Goal: Task Accomplishment & Management: Manage account settings

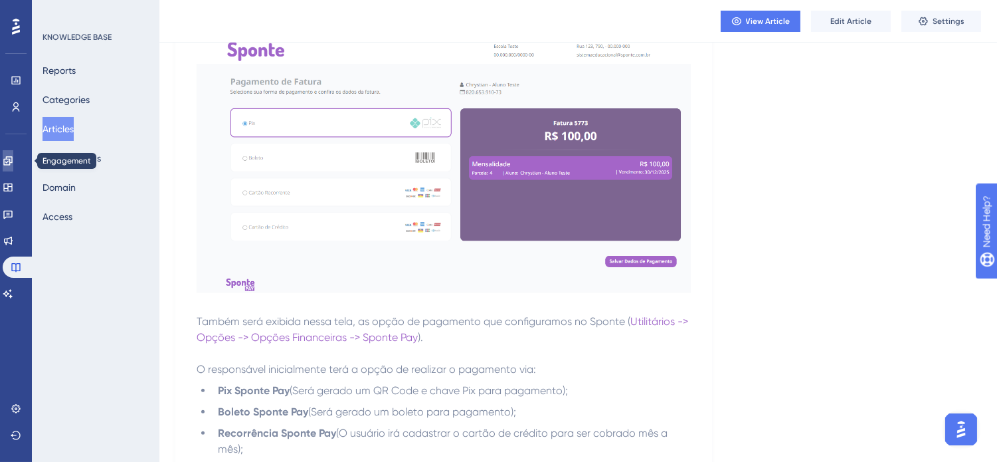
click at [9, 154] on link at bounding box center [8, 160] width 11 height 21
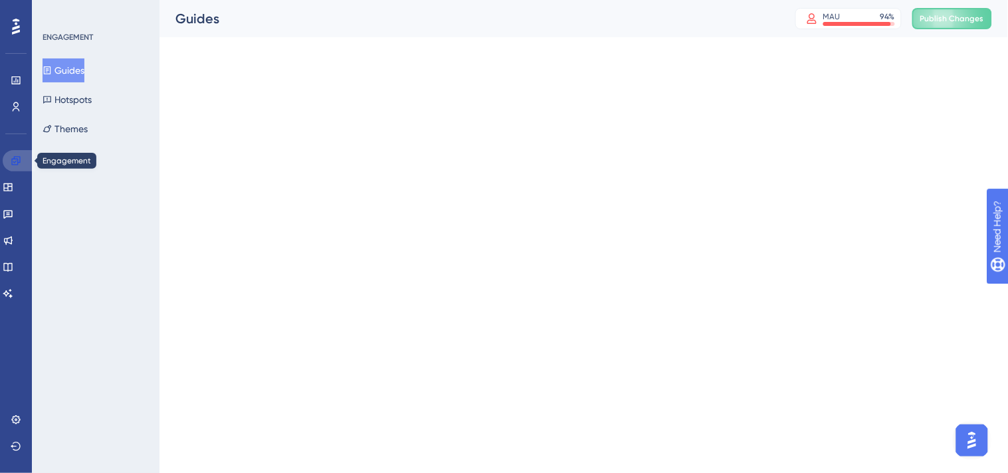
click at [9, 154] on link at bounding box center [19, 160] width 32 height 21
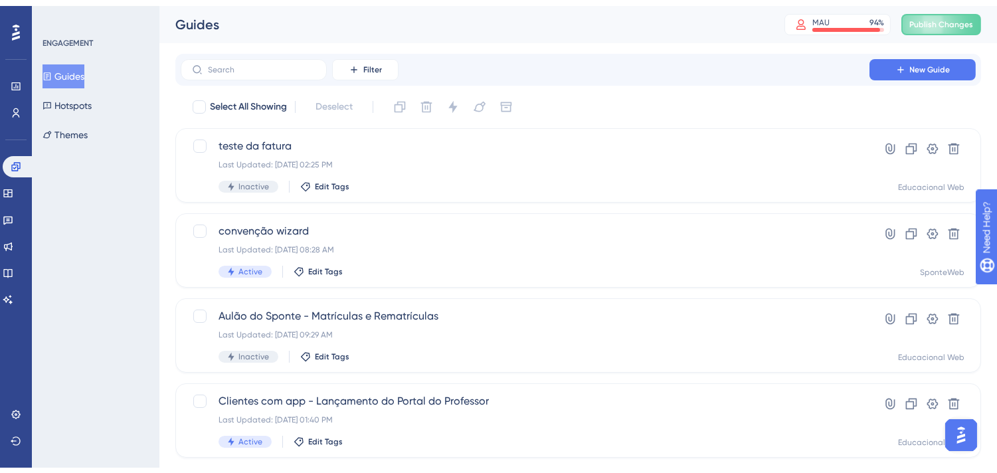
scroll to position [558, 0]
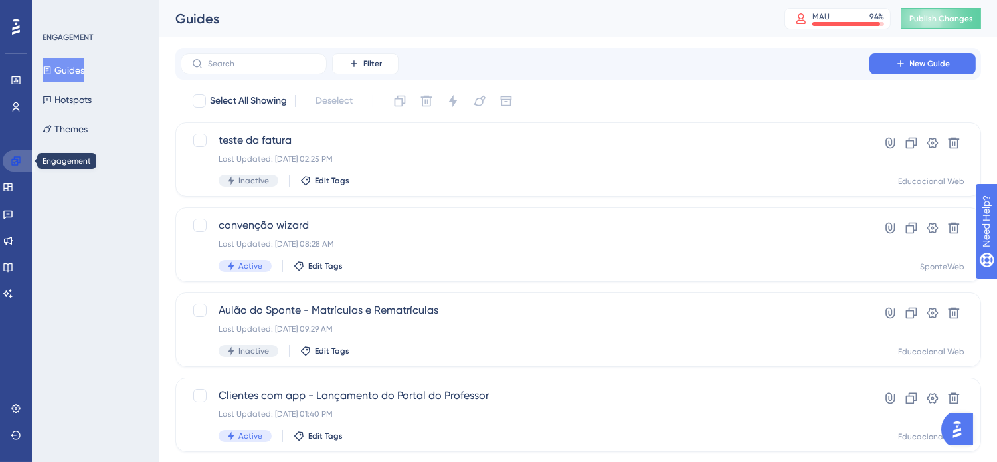
click at [14, 160] on icon at bounding box center [16, 160] width 11 height 11
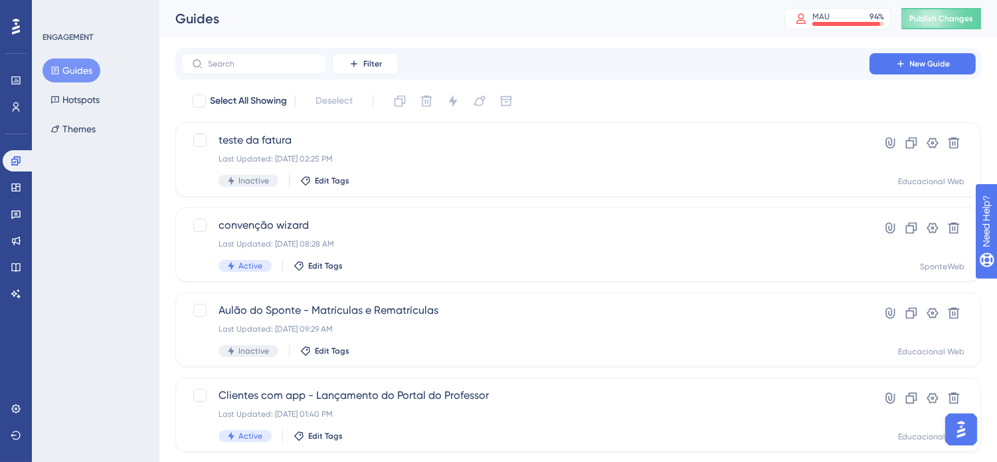
click at [715, 41] on div "✨ INSCREVA-SE AGORA✨" at bounding box center [505, 203] width 1008 height 473
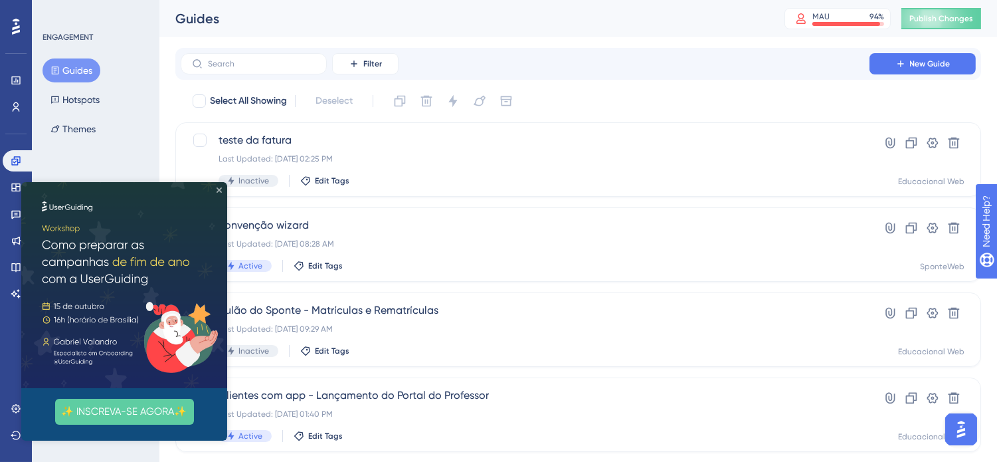
click at [217, 187] on icon "Close Preview" at bounding box center [219, 189] width 5 height 5
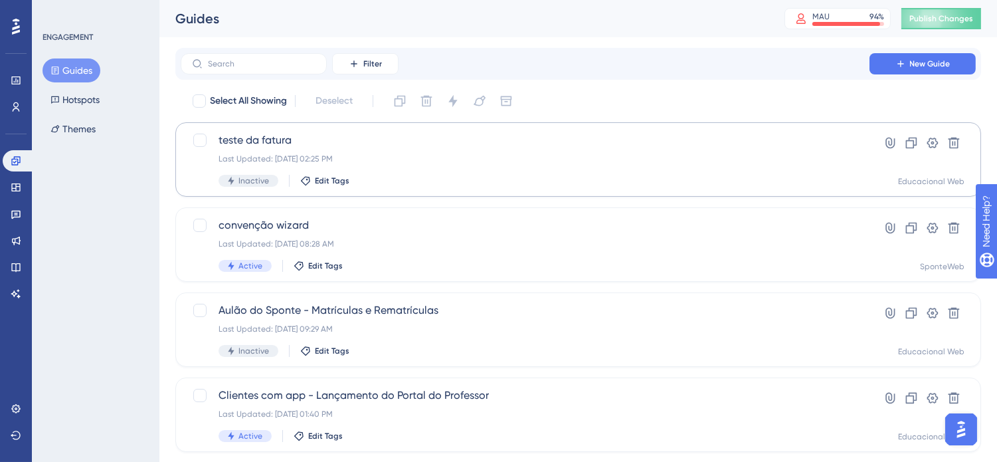
drag, startPoint x: 62, startPoint y: 366, endPoint x: 343, endPoint y: 165, distance: 345.7
click at [62, 366] on div "ENGAGEMENT Guides Hotspots Themes" at bounding box center [96, 231] width 128 height 462
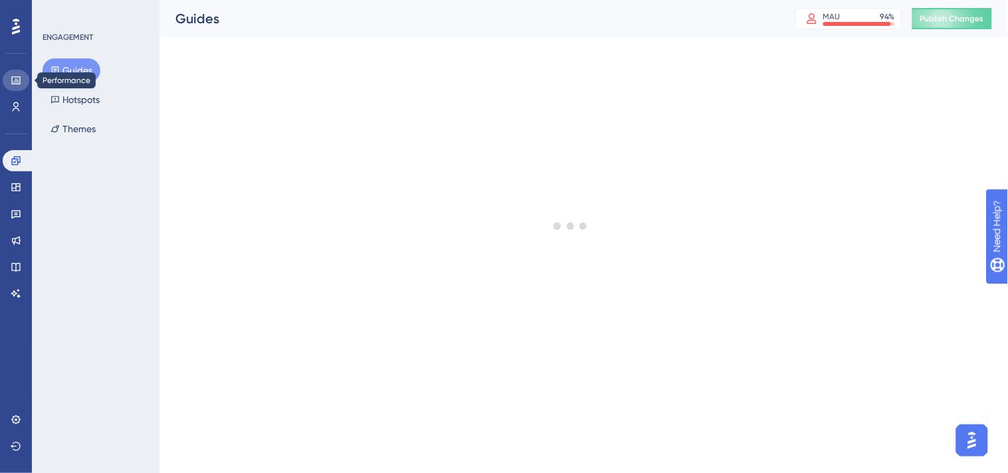
click at [5, 81] on link at bounding box center [16, 80] width 27 height 21
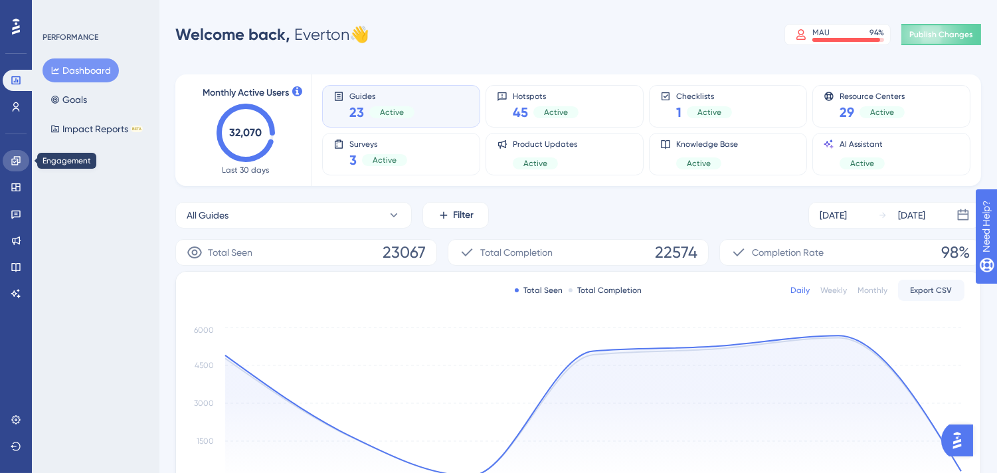
click at [17, 159] on icon at bounding box center [15, 160] width 9 height 9
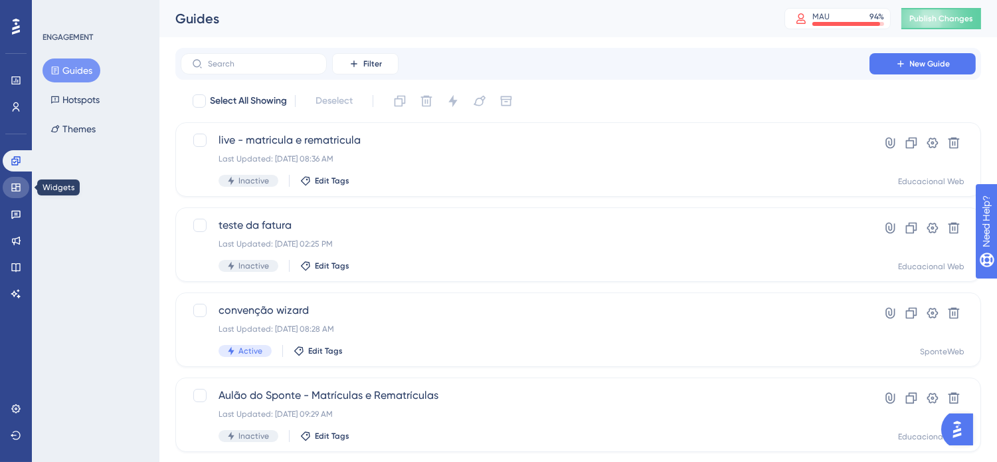
click at [15, 187] on icon at bounding box center [15, 187] width 9 height 8
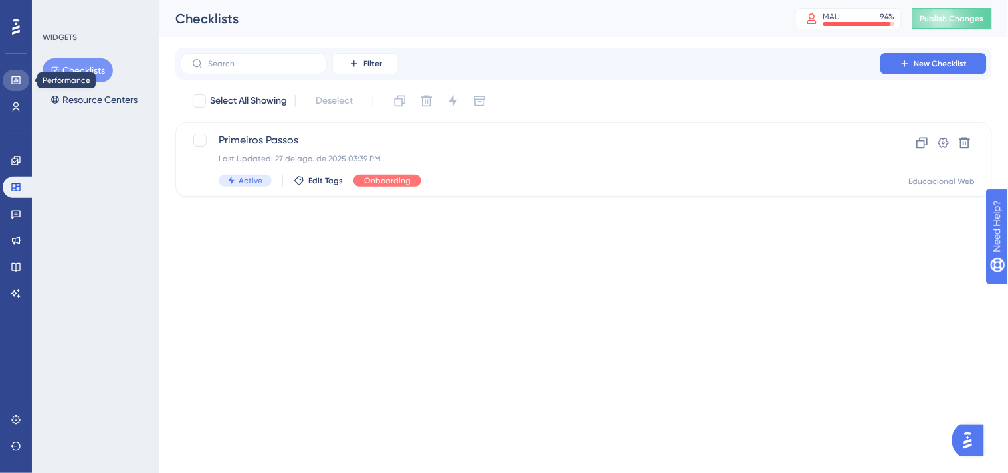
click at [19, 82] on icon at bounding box center [16, 80] width 11 height 11
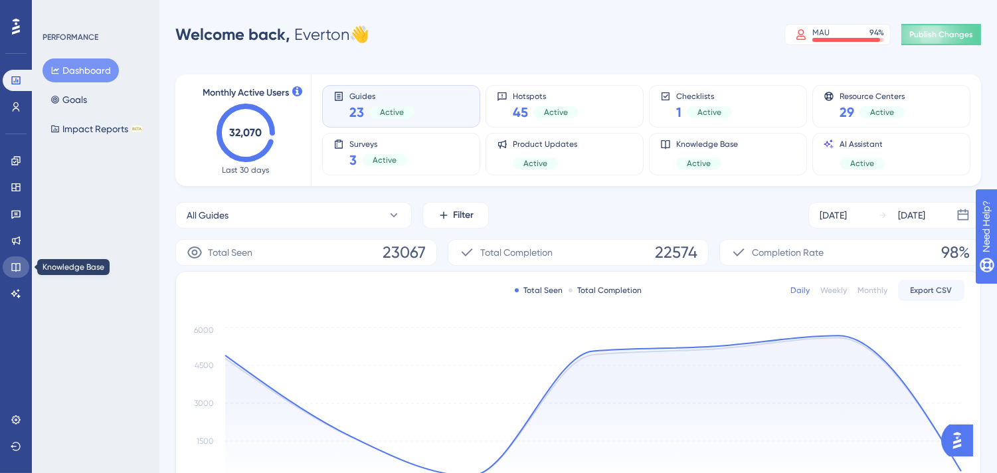
click at [12, 264] on icon at bounding box center [16, 267] width 11 height 11
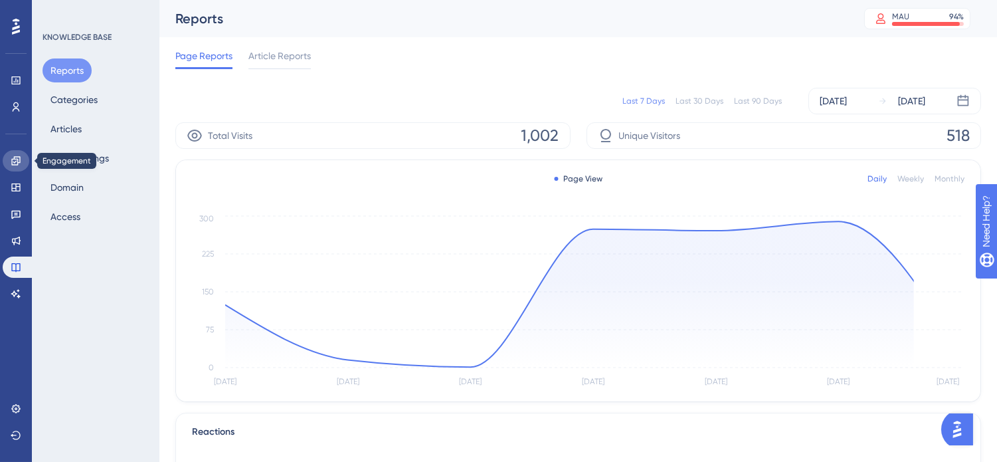
click at [13, 161] on icon at bounding box center [15, 160] width 9 height 9
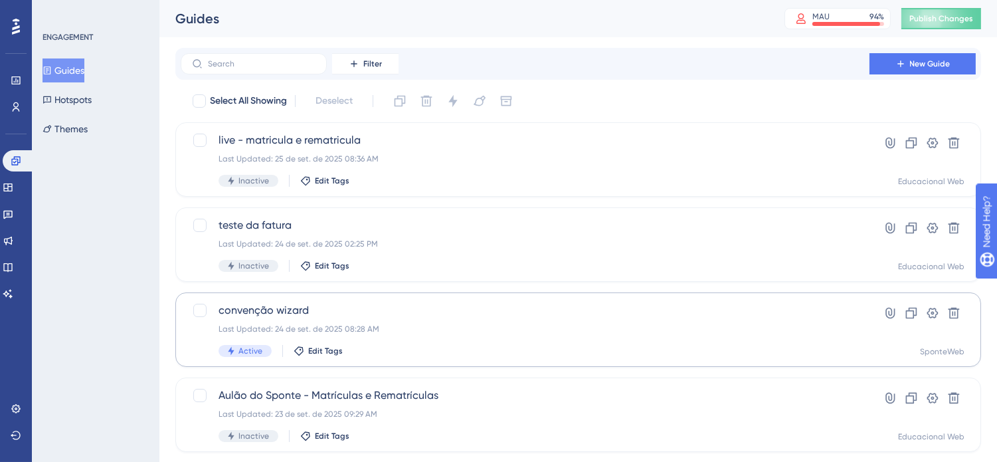
scroll to position [62, 0]
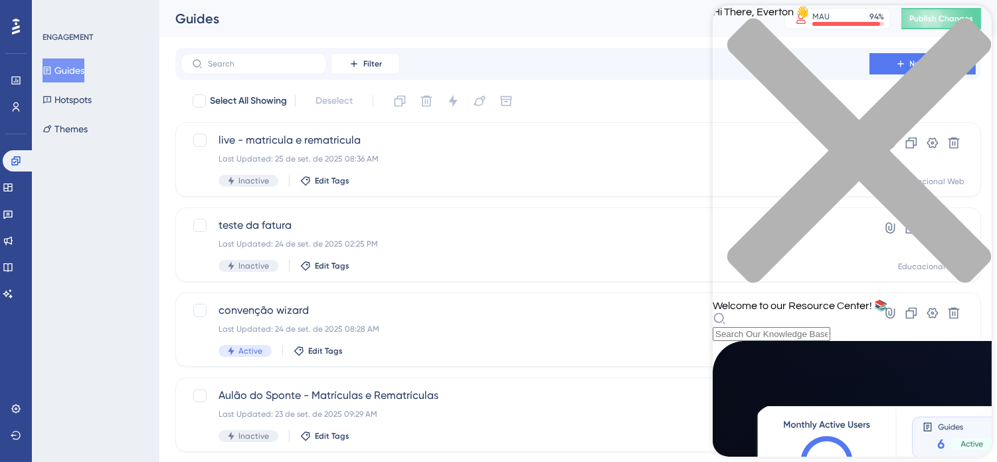
scroll to position [147, 0]
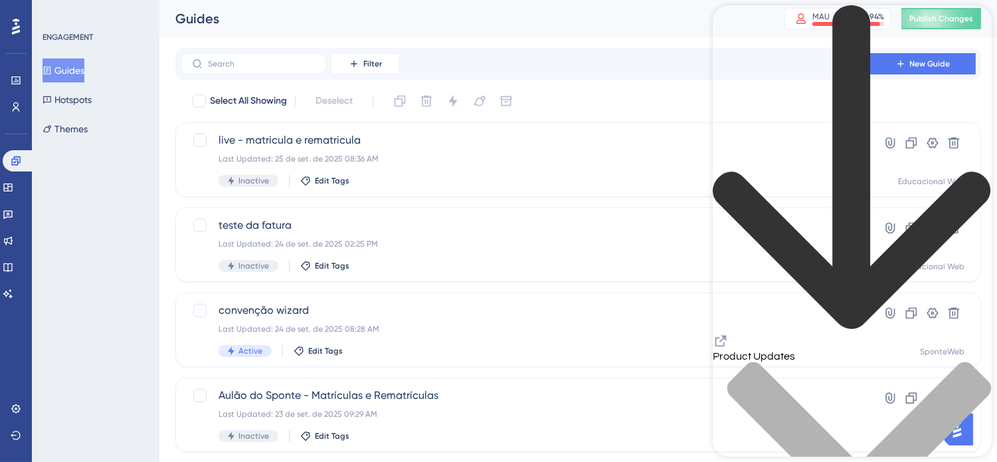
scroll to position [1402, 0]
click at [728, 13] on div "Knowledge Base" at bounding box center [851, 323] width 279 height 637
click at [730, 25] on icon "back to header" at bounding box center [851, 167] width 278 height 324
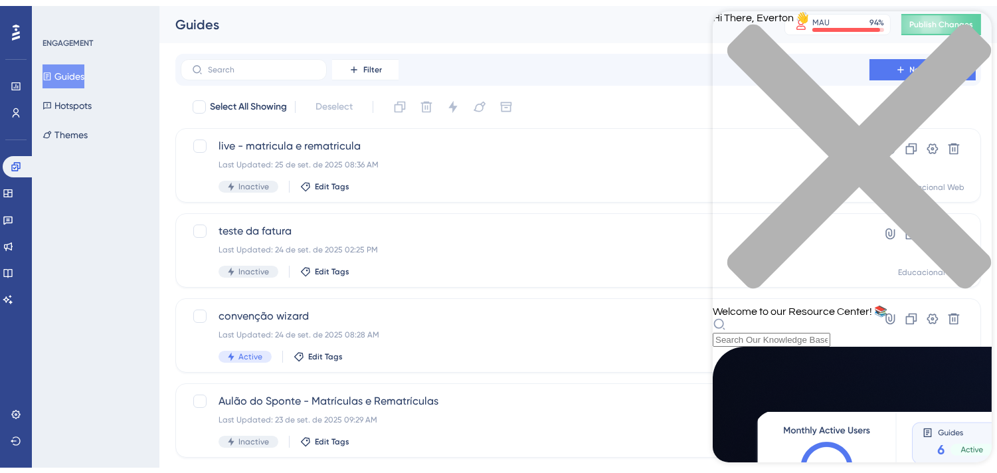
scroll to position [74, 0]
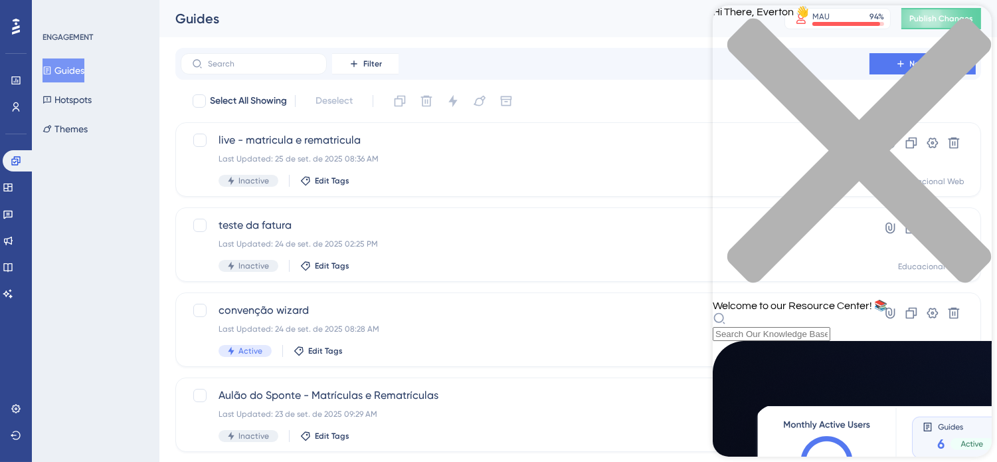
click at [971, 27] on icon "close resource center" at bounding box center [859, 151] width 264 height 264
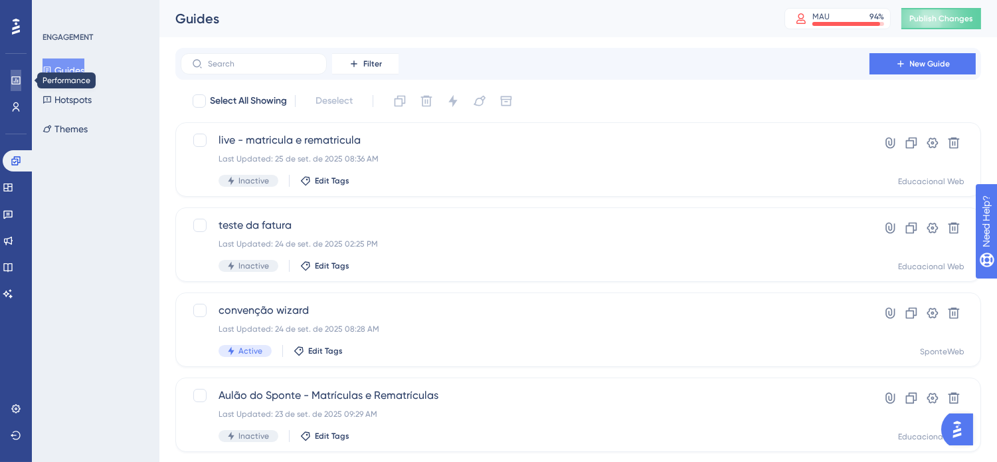
click at [18, 82] on icon at bounding box center [16, 80] width 11 height 11
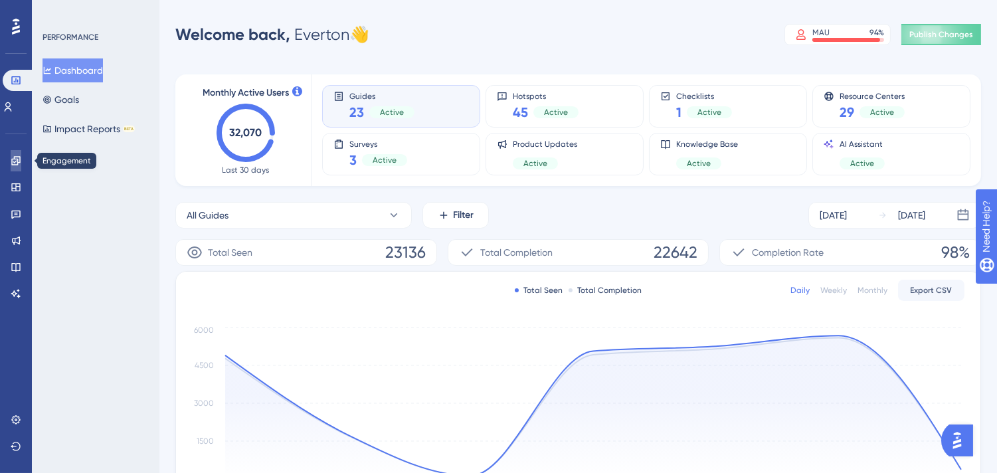
click at [13, 161] on icon at bounding box center [15, 160] width 9 height 9
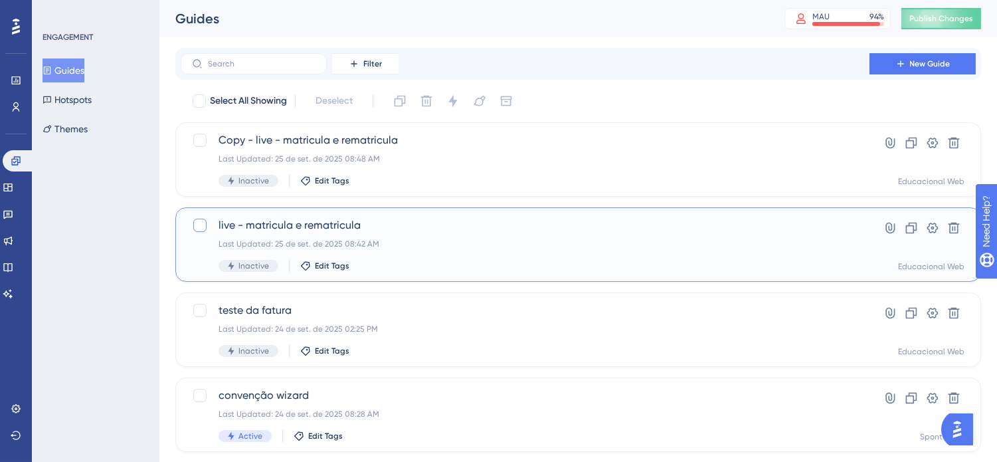
click at [201, 225] on div at bounding box center [199, 225] width 13 height 13
checkbox input "true"
click at [427, 102] on icon at bounding box center [426, 101] width 11 height 11
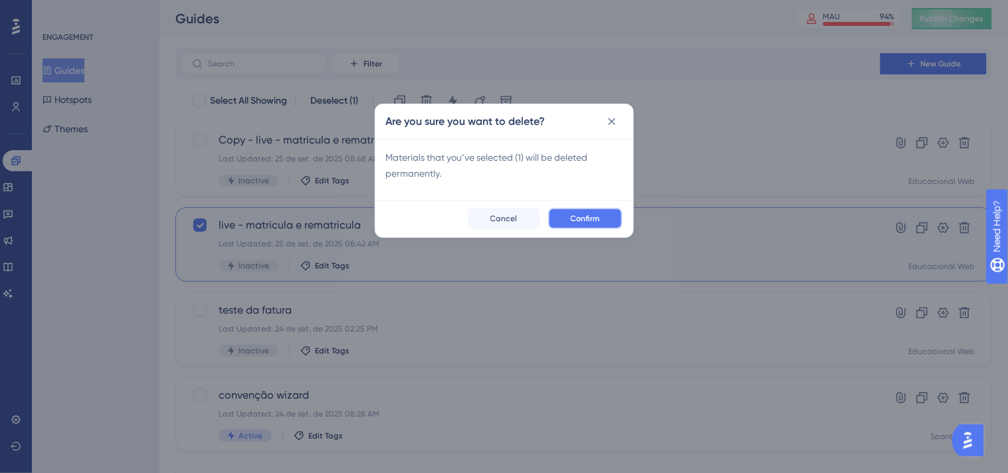
click at [593, 222] on span "Confirm" at bounding box center [585, 218] width 29 height 11
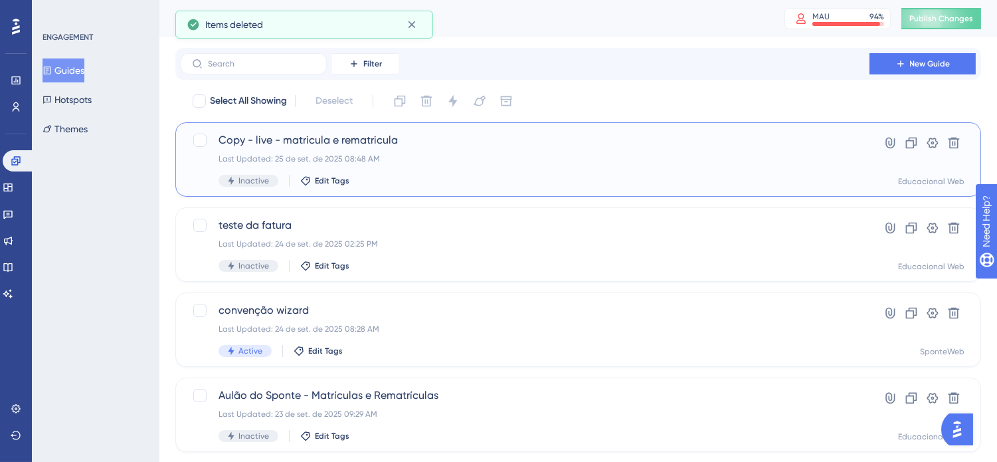
click at [436, 169] on div "Copy - live - matricula e rematricula Last Updated: 25 de set. de 2025 08:48 AM…" at bounding box center [525, 159] width 613 height 54
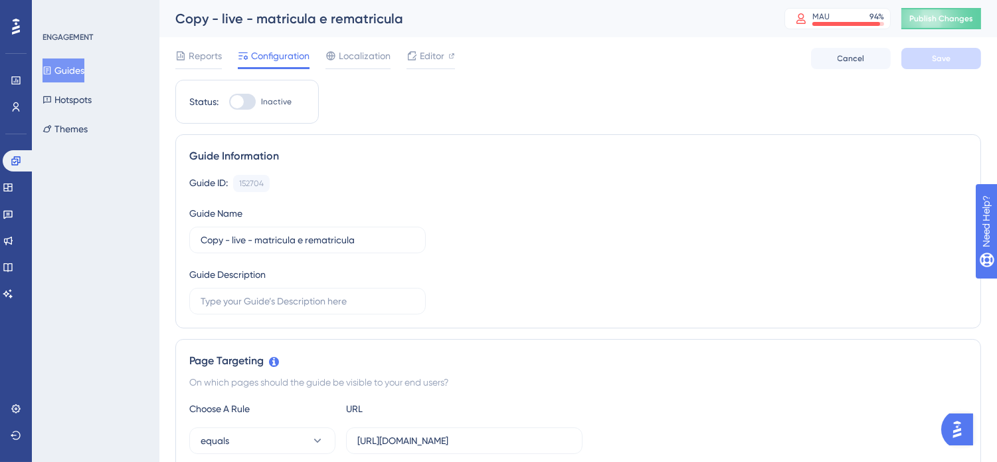
click at [567, 268] on div "Guide ID: 152704 Copy Guide Name Copy - live - matricula e rematricula Guide De…" at bounding box center [578, 245] width 778 height 140
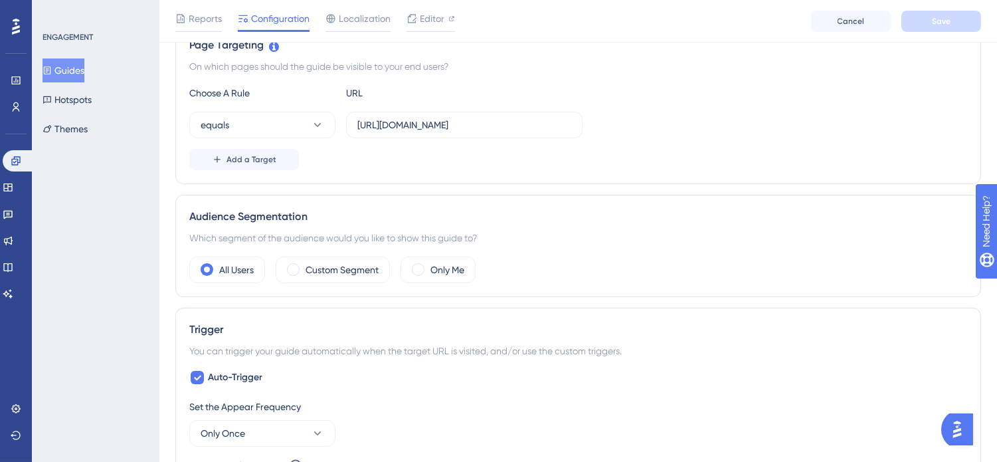
scroll to position [295, 0]
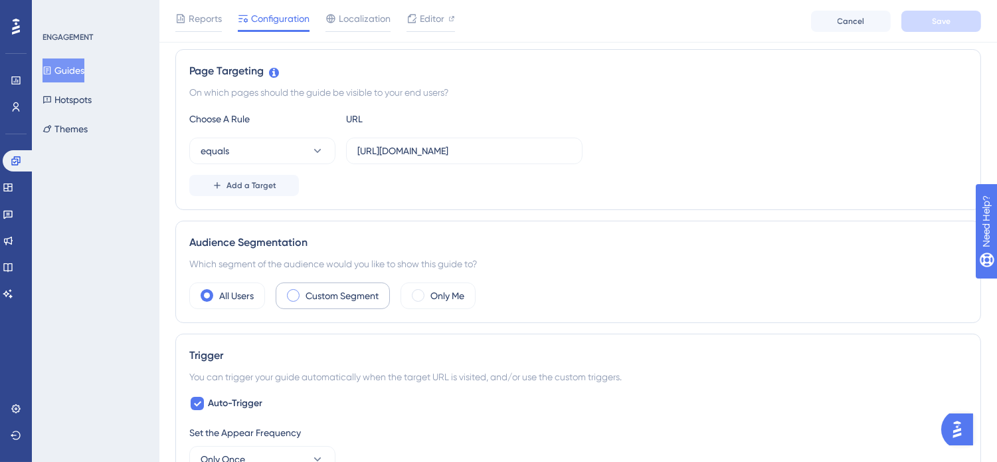
click at [313, 296] on label "Custom Segment" at bounding box center [342, 296] width 73 height 16
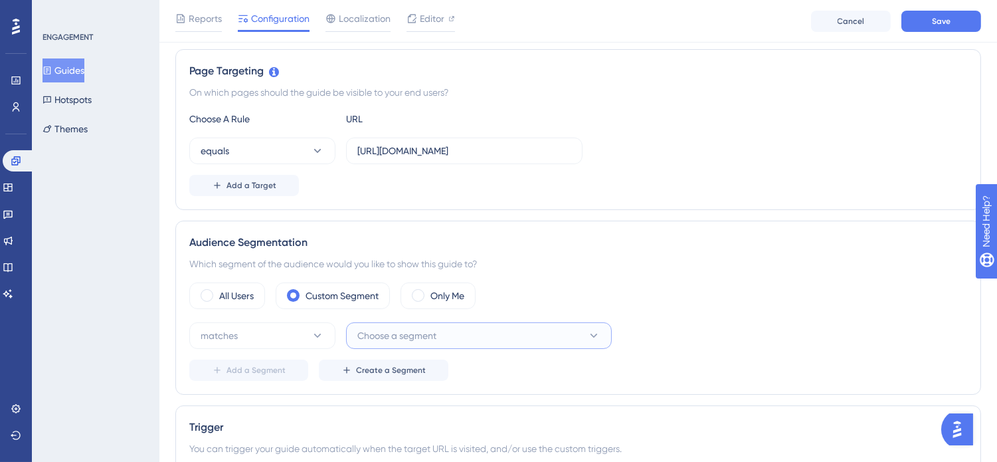
click at [432, 339] on span "Choose a segment" at bounding box center [396, 336] width 79 height 16
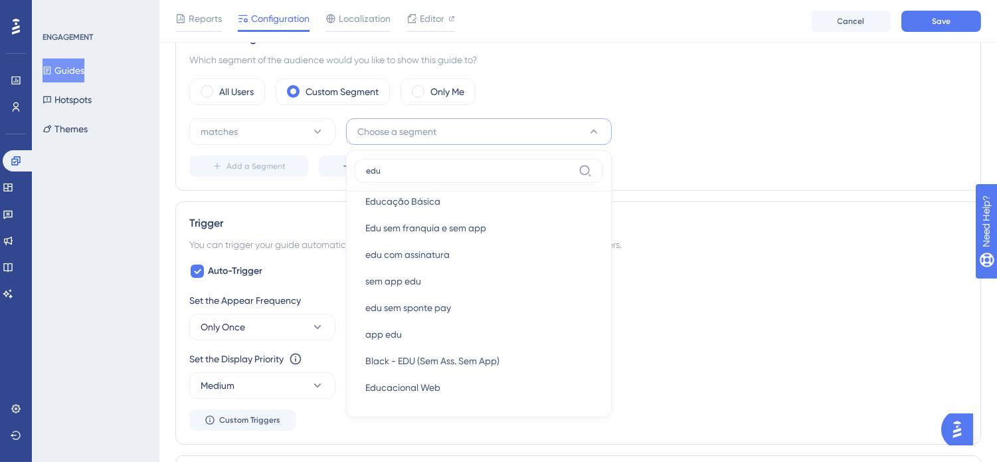
scroll to position [495, 0]
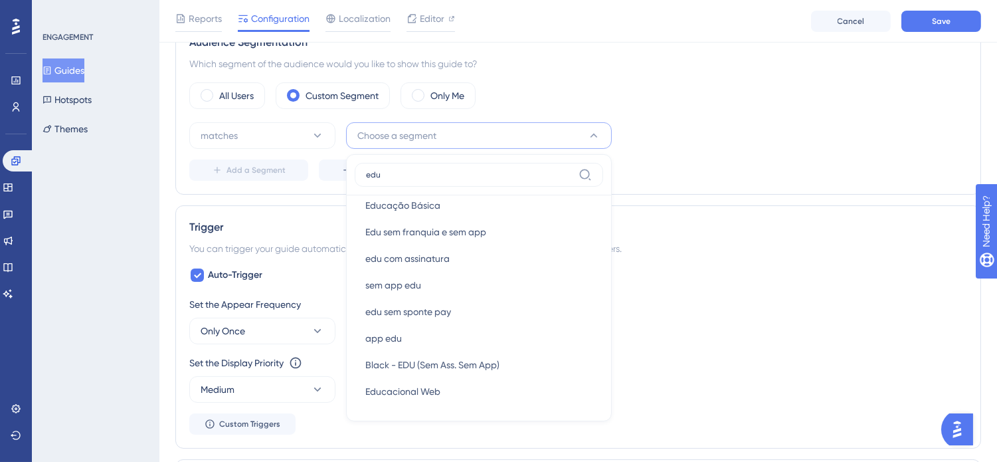
type input "edu"
click at [780, 362] on div "Set the Display Priority This option will set the display priority between auto…" at bounding box center [578, 363] width 778 height 16
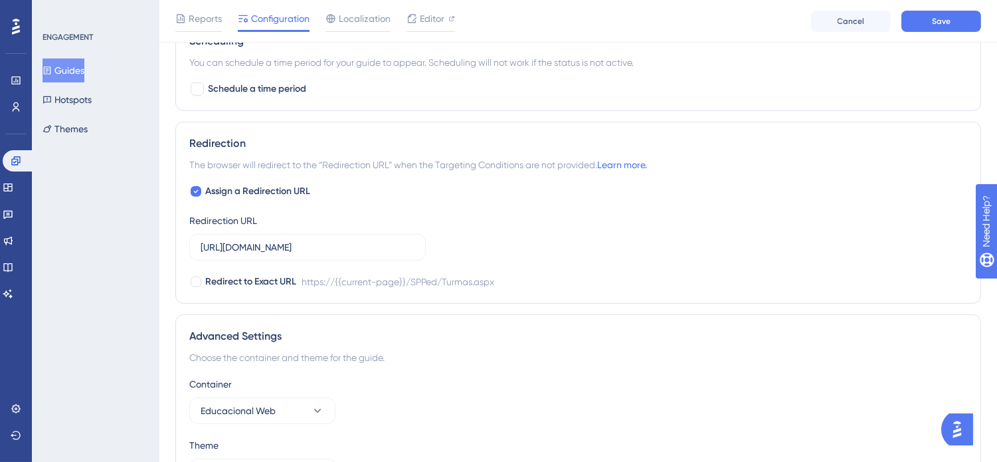
scroll to position [938, 0]
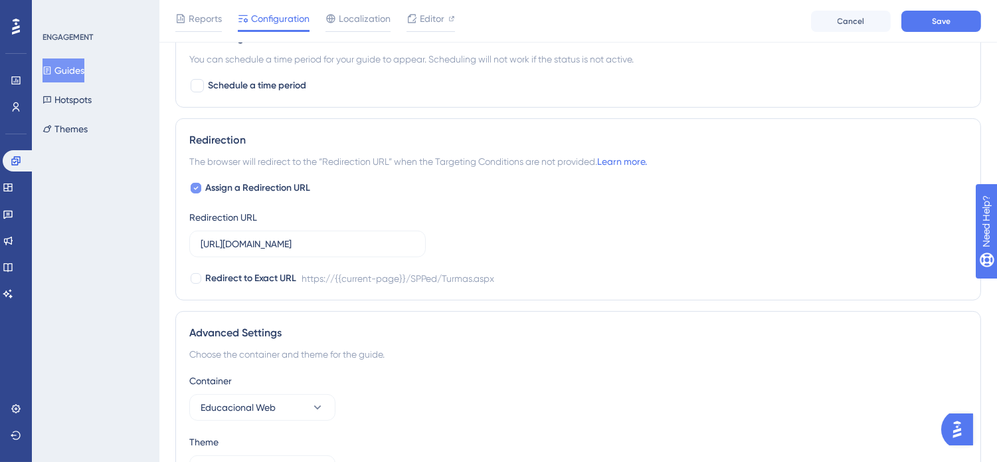
click at [221, 183] on span "Assign a Redirection URL" at bounding box center [257, 188] width 105 height 16
checkbox input "false"
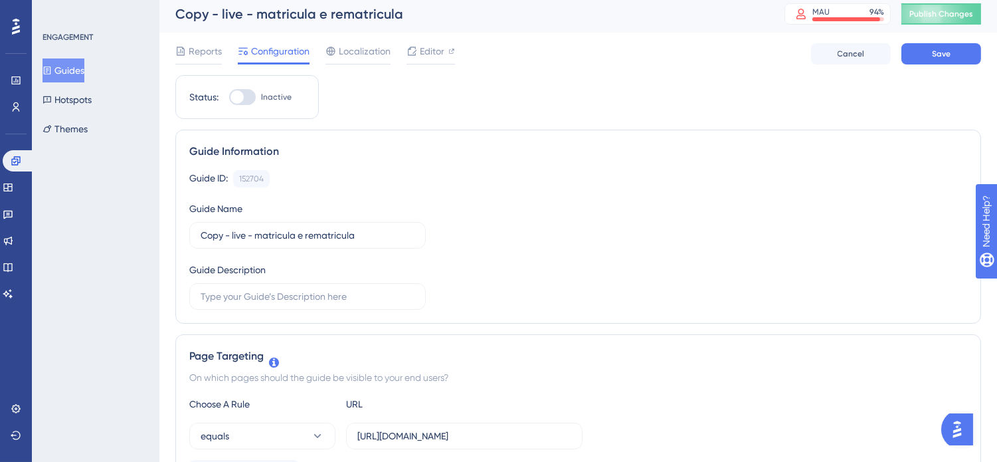
scroll to position [0, 0]
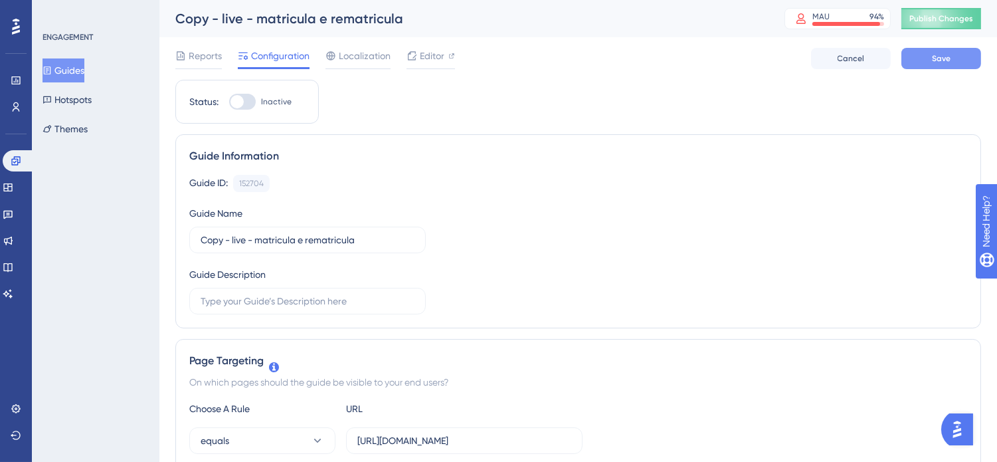
click at [934, 53] on span "Save" at bounding box center [941, 58] width 19 height 11
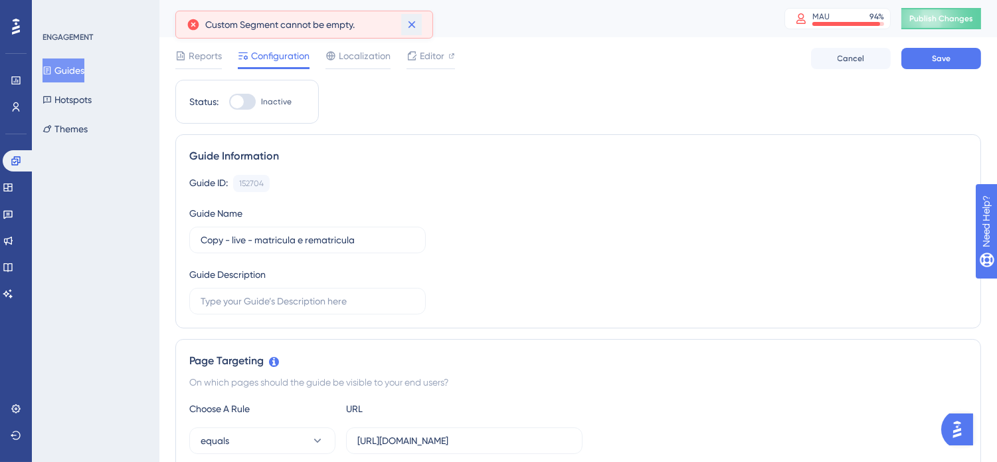
click at [414, 24] on icon at bounding box center [411, 24] width 13 height 13
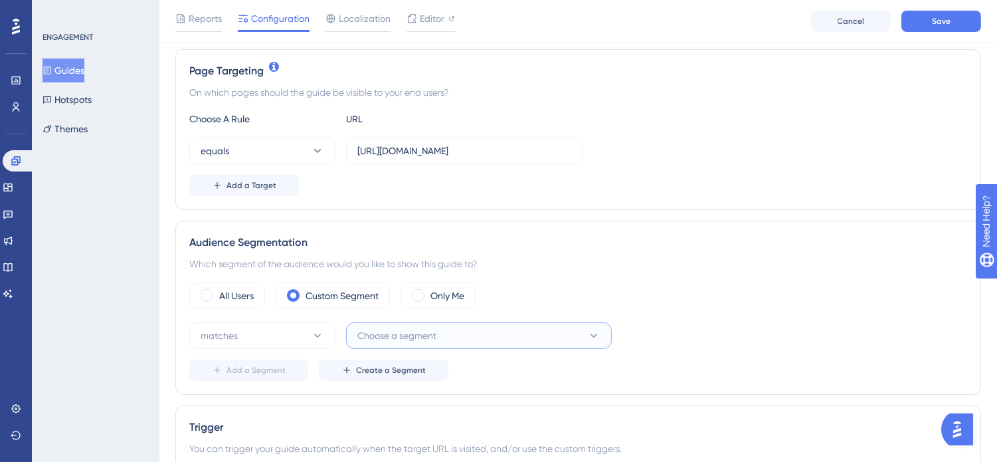
click at [455, 335] on button "Choose a segment" at bounding box center [479, 335] width 266 height 27
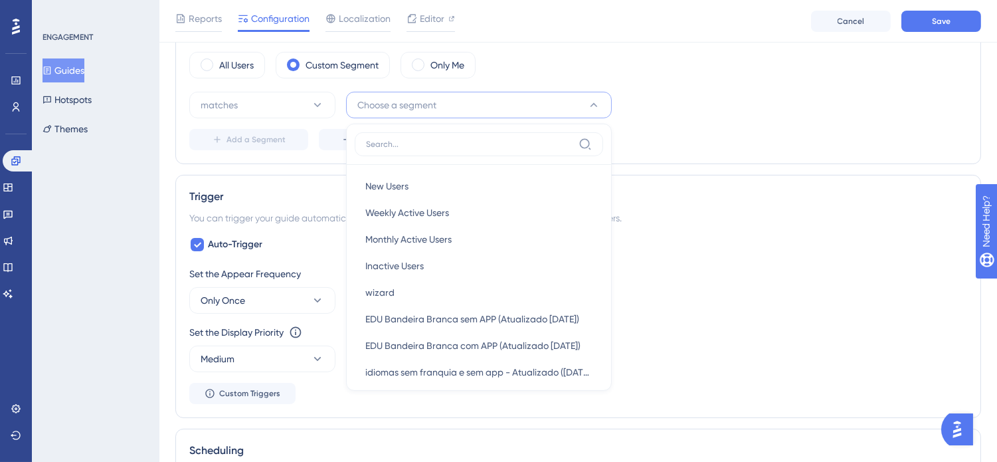
click at [800, 316] on div "Set the Appear Frequency Only Once Set the Display Priority This option will se…" at bounding box center [578, 335] width 778 height 138
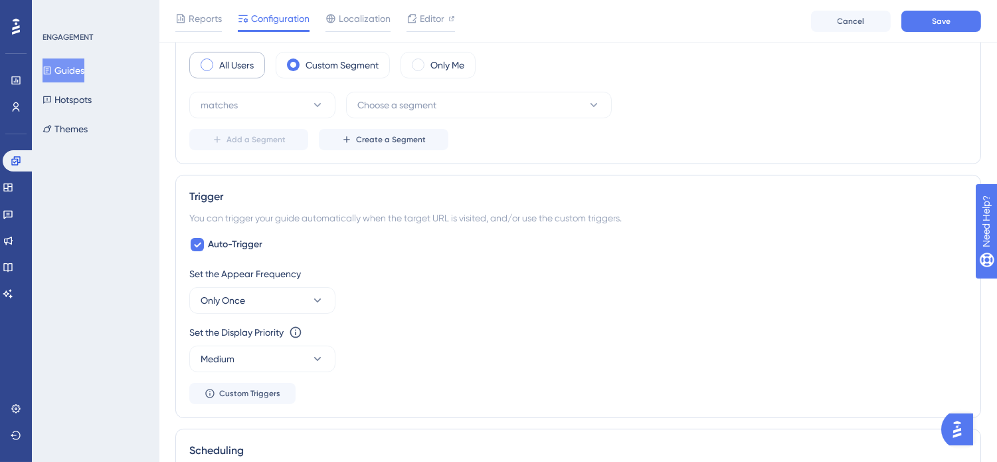
click at [235, 60] on label "All Users" at bounding box center [236, 65] width 35 height 16
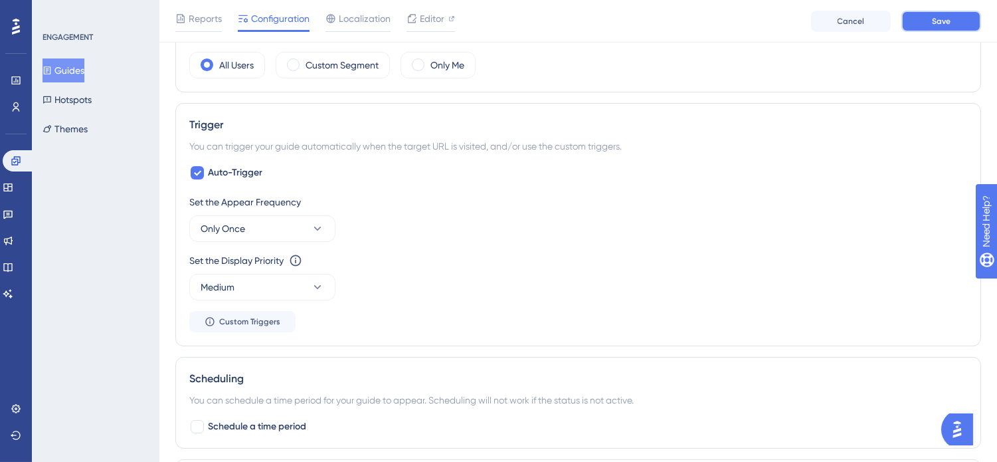
click at [925, 17] on button "Save" at bounding box center [942, 21] width 80 height 21
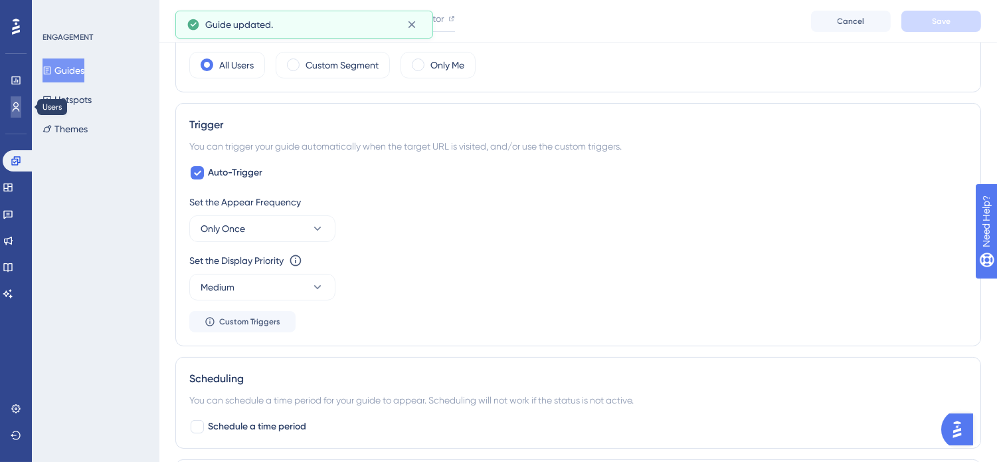
click at [20, 105] on link at bounding box center [16, 106] width 11 height 21
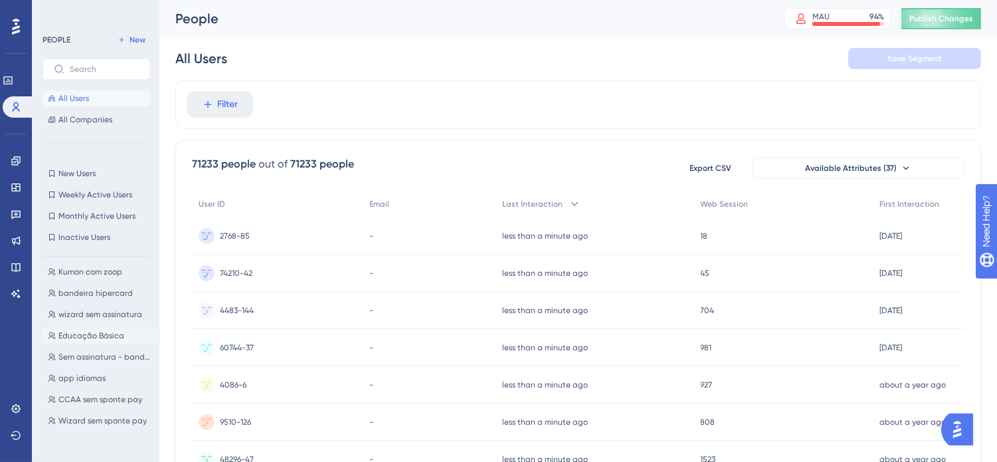
scroll to position [295, 0]
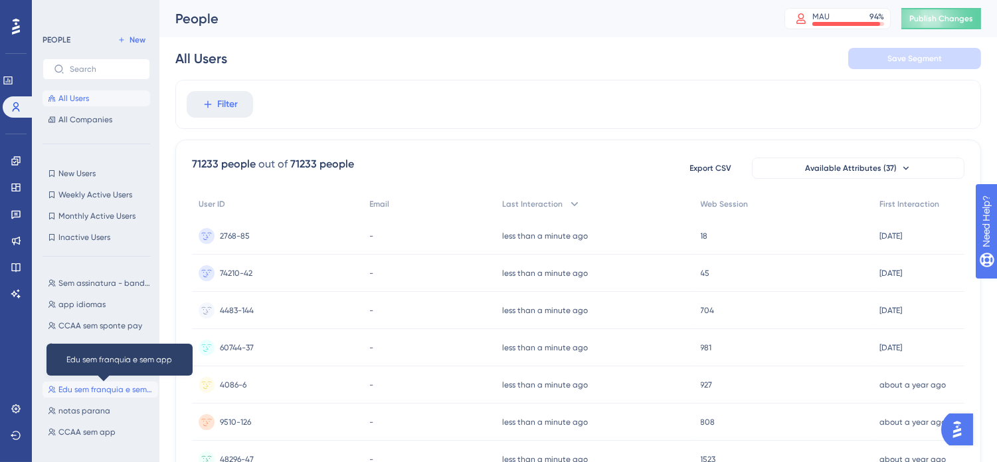
click at [113, 386] on span "Edu sem franquia e sem app" at bounding box center [105, 389] width 94 height 11
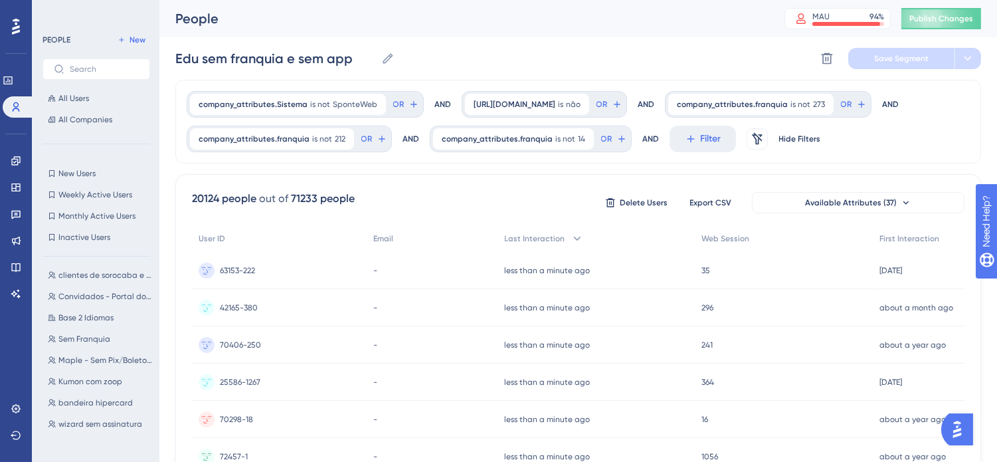
scroll to position [147, 0]
click at [75, 300] on span "Sem Franquia" at bounding box center [84, 303] width 52 height 11
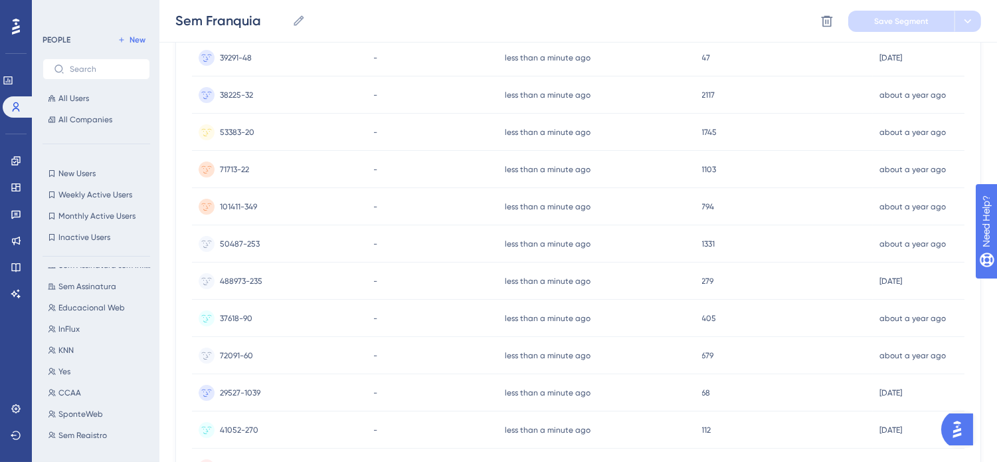
scroll to position [1072, 0]
click at [110, 308] on span "Educacional Web" at bounding box center [91, 313] width 66 height 11
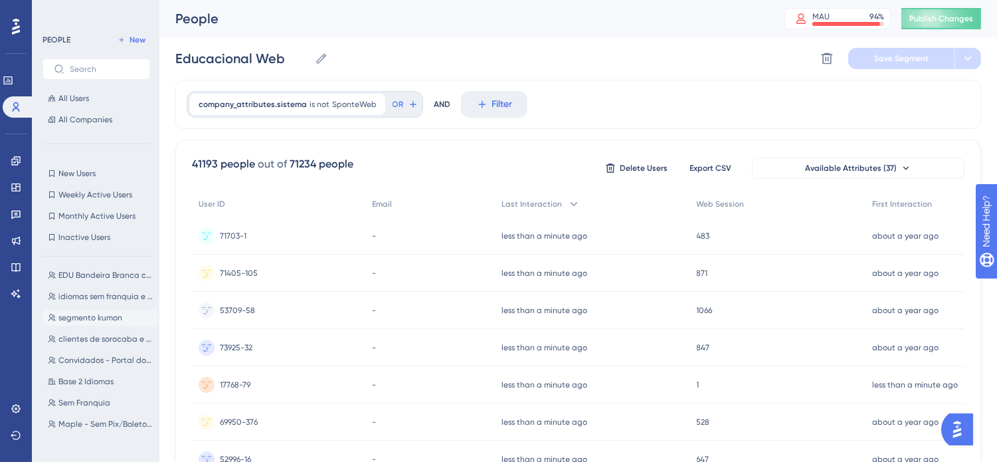
scroll to position [74, 0]
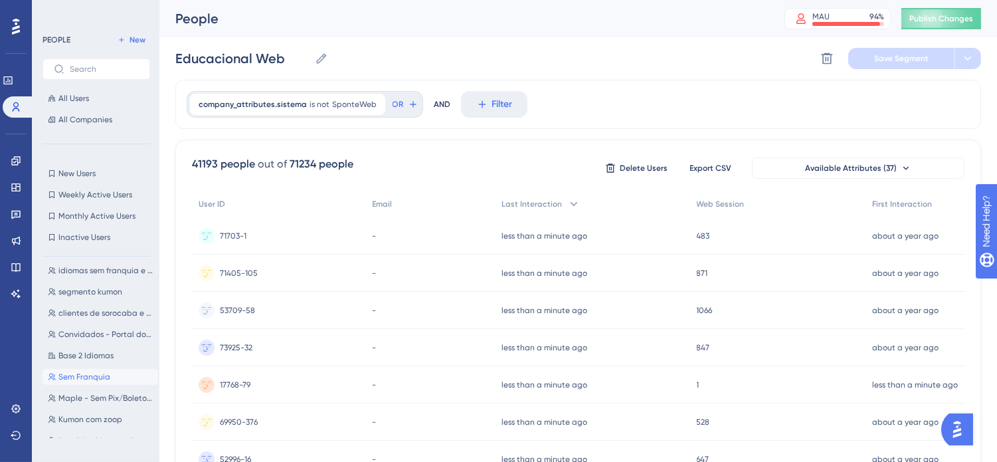
click at [110, 375] on button "Sem Franquia Sem Franquia" at bounding box center [101, 377] width 116 height 16
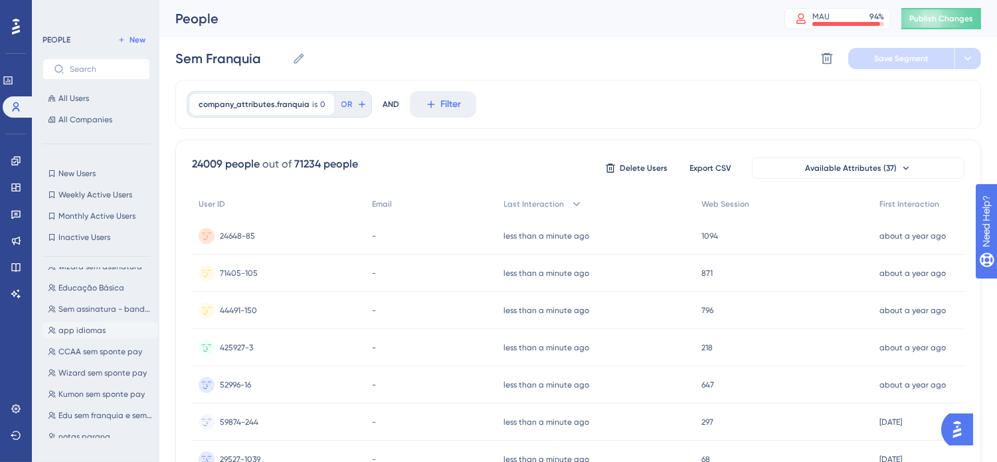
scroll to position [295, 0]
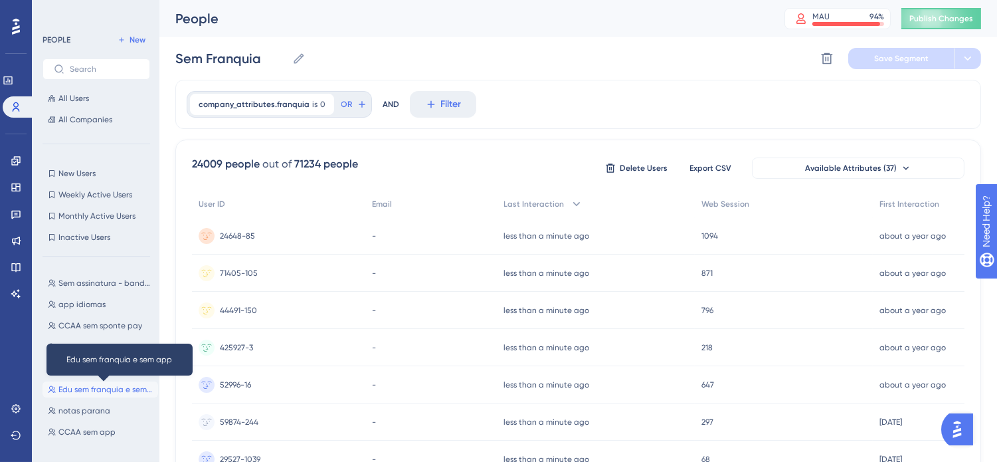
click at [116, 389] on span "Edu sem franquia e sem app" at bounding box center [105, 389] width 94 height 11
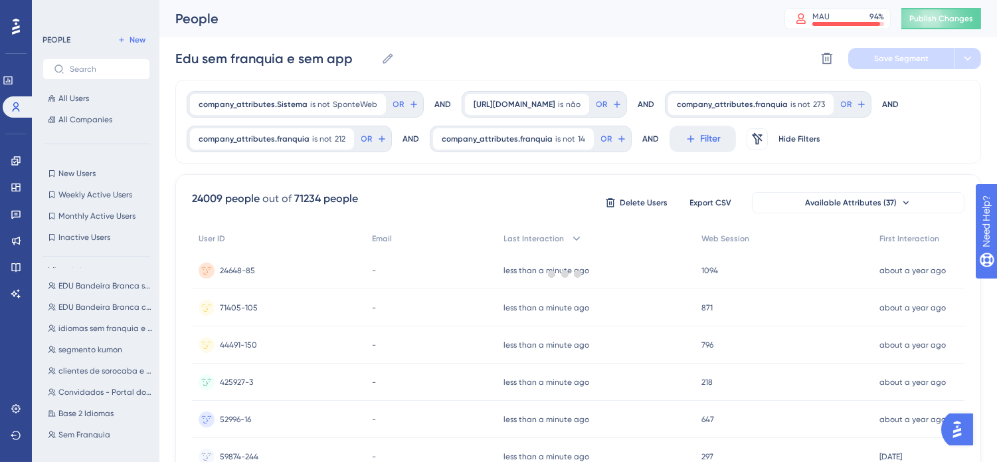
scroll to position [0, 0]
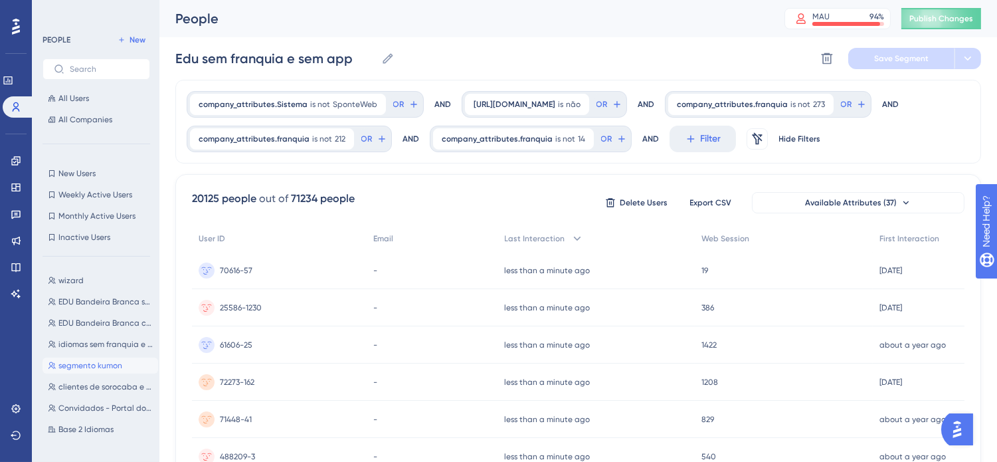
click at [120, 364] on span "segmento kumon" at bounding box center [90, 365] width 64 height 11
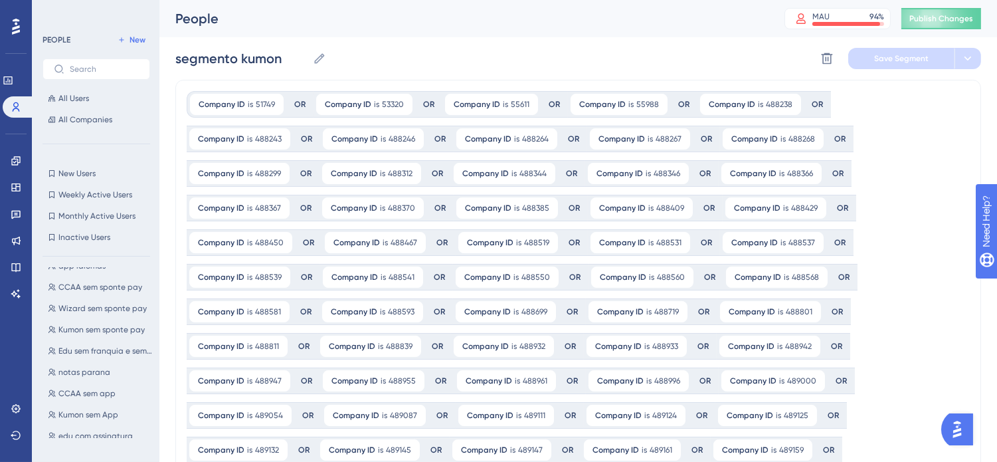
scroll to position [369, 0]
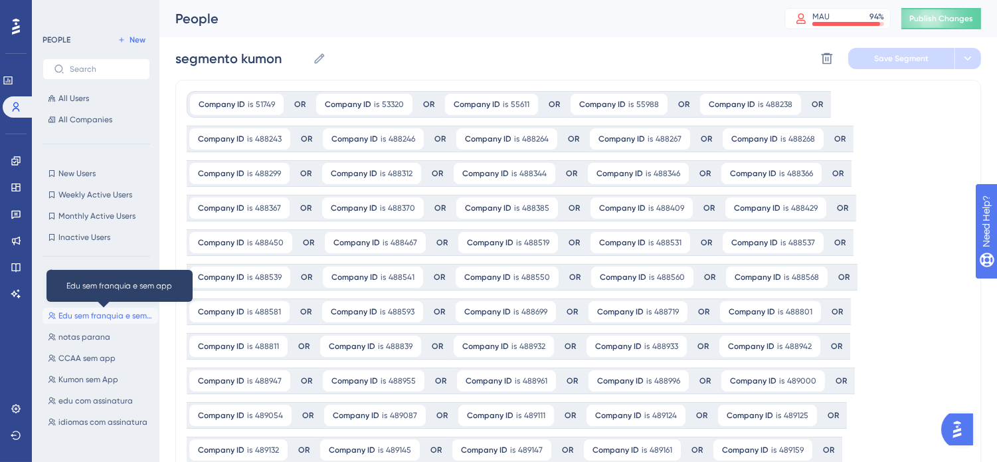
click at [130, 314] on span "Edu sem franquia e sem app" at bounding box center [105, 315] width 94 height 11
type input "Edu sem franquia e sem app"
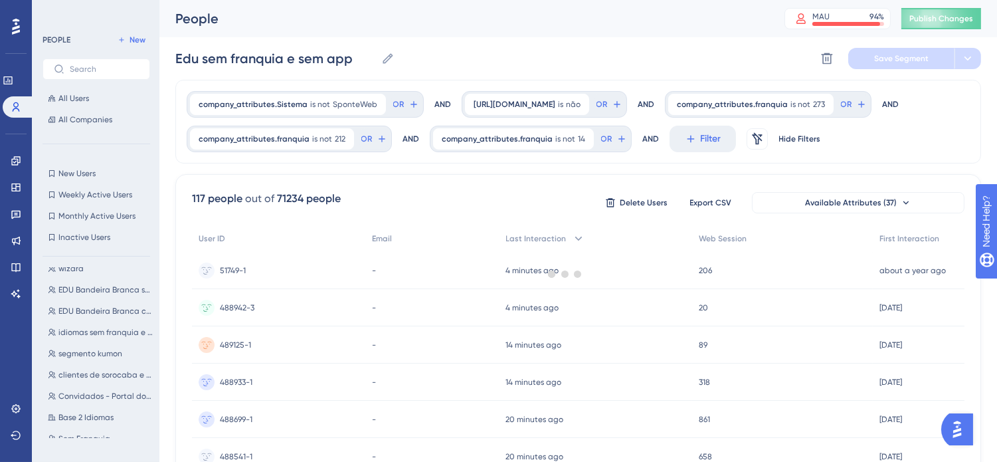
scroll to position [0, 0]
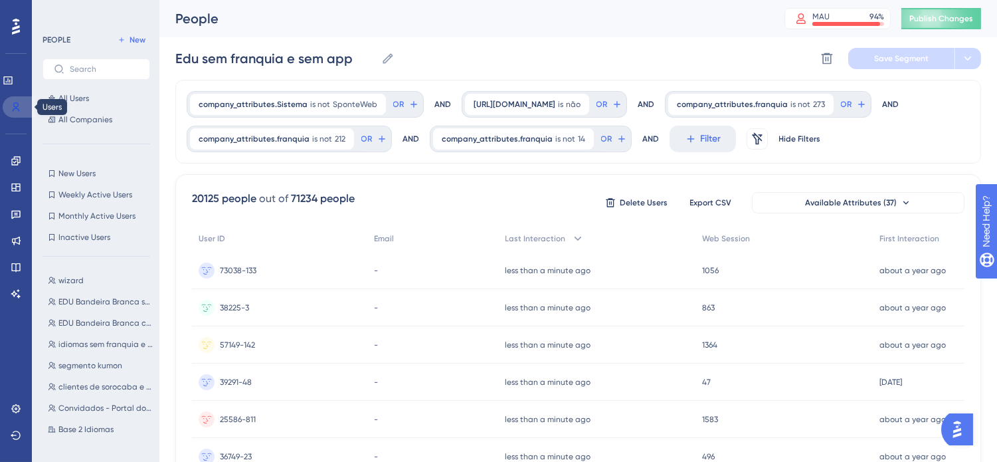
click at [13, 114] on link at bounding box center [19, 106] width 32 height 21
click at [7, 82] on link at bounding box center [8, 80] width 11 height 21
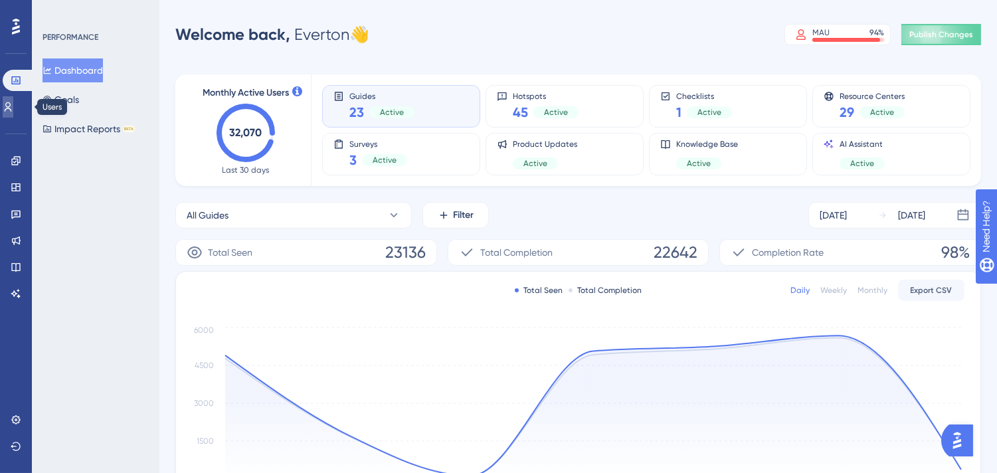
click at [13, 110] on icon at bounding box center [8, 107] width 11 height 11
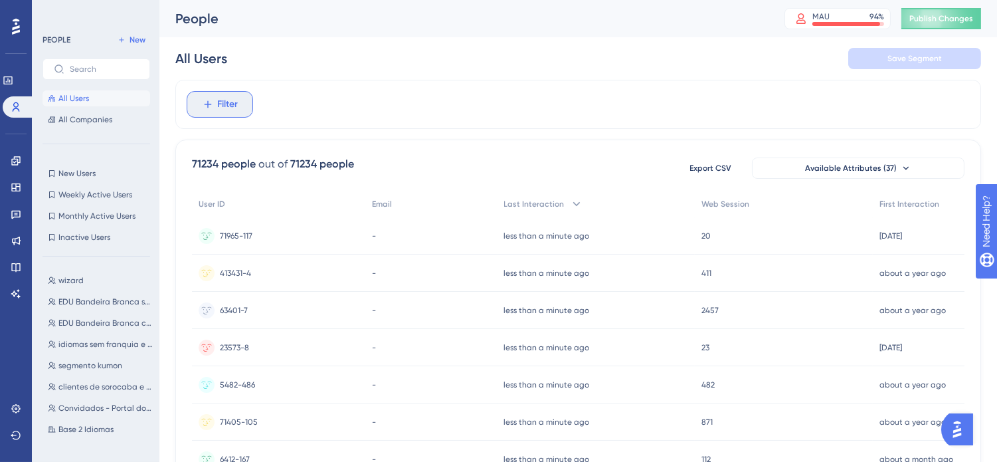
click at [211, 103] on icon at bounding box center [208, 104] width 12 height 12
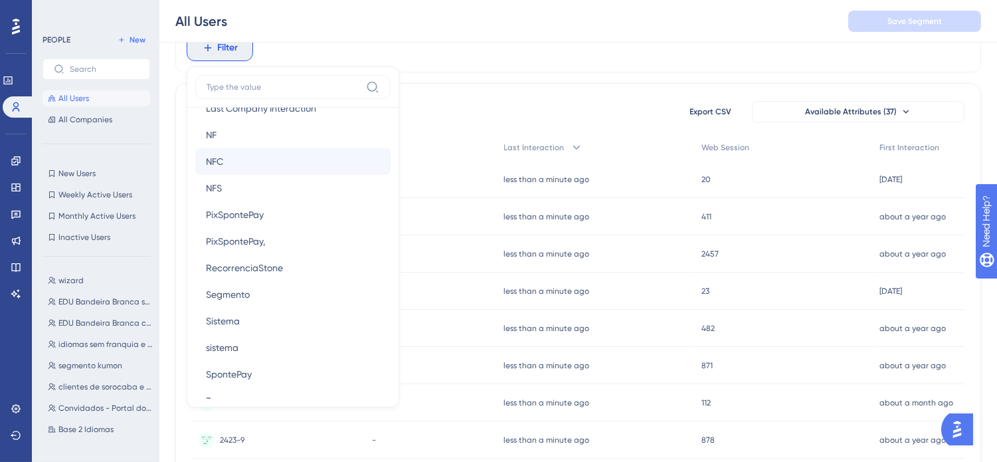
scroll to position [1329, 0]
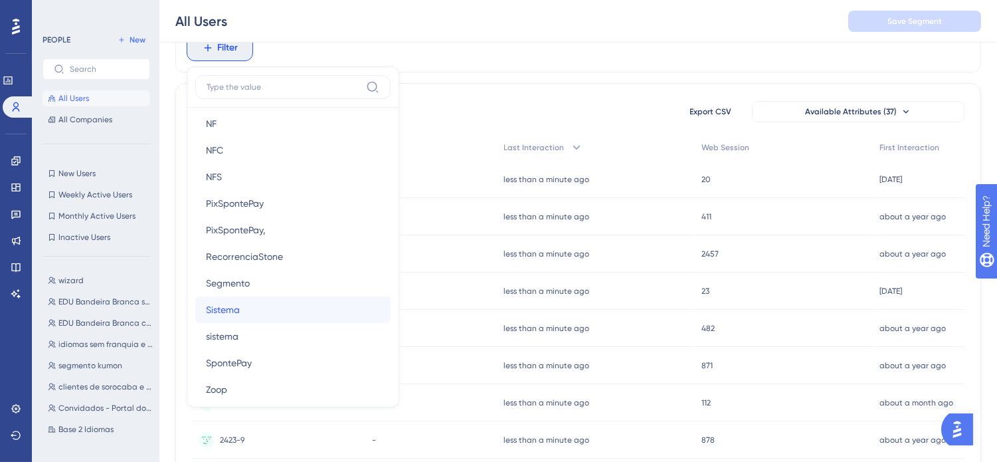
click at [278, 310] on button "Sistema Sistema" at bounding box center [292, 309] width 195 height 27
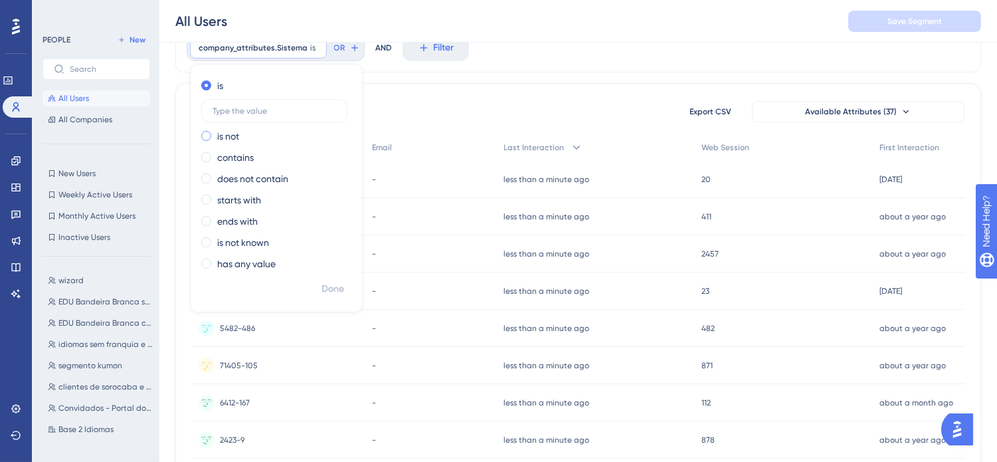
click at [221, 140] on label "is not" at bounding box center [228, 136] width 22 height 16
type input "SponteWeb"
click at [341, 286] on span "Done" at bounding box center [333, 289] width 23 height 16
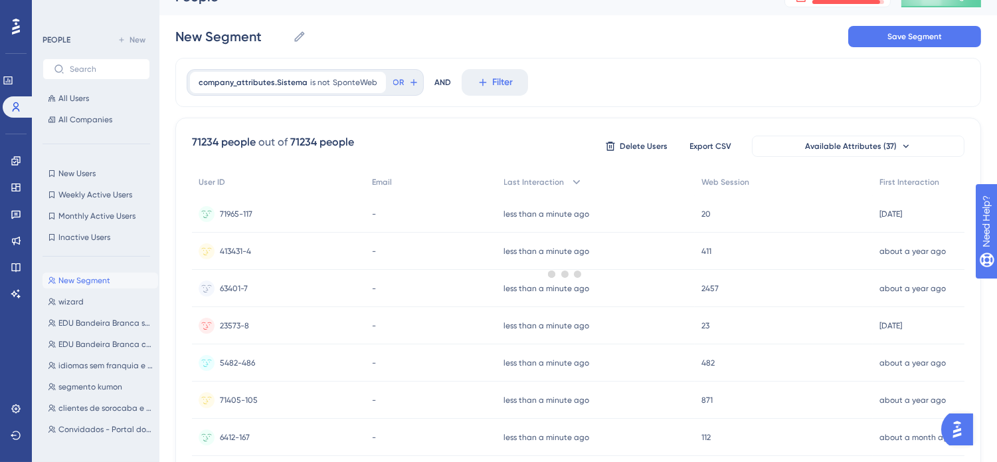
scroll to position [0, 0]
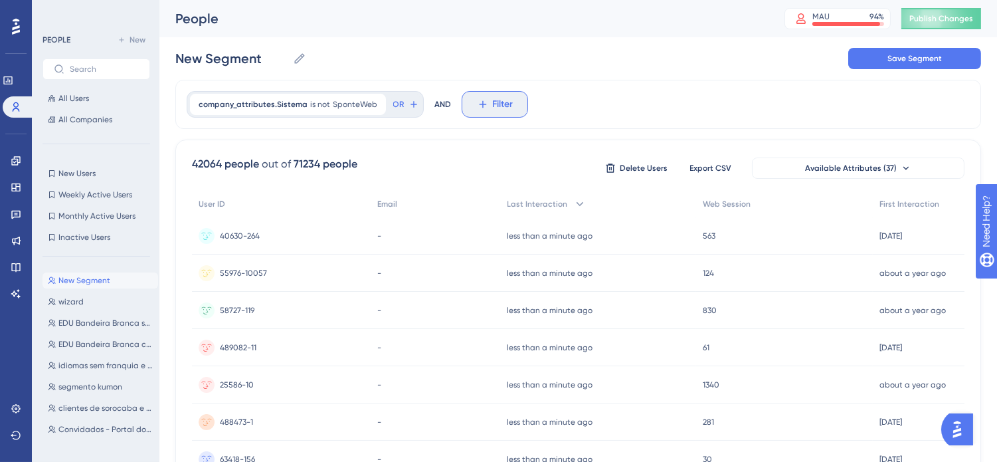
click at [480, 104] on icon at bounding box center [482, 104] width 7 height 7
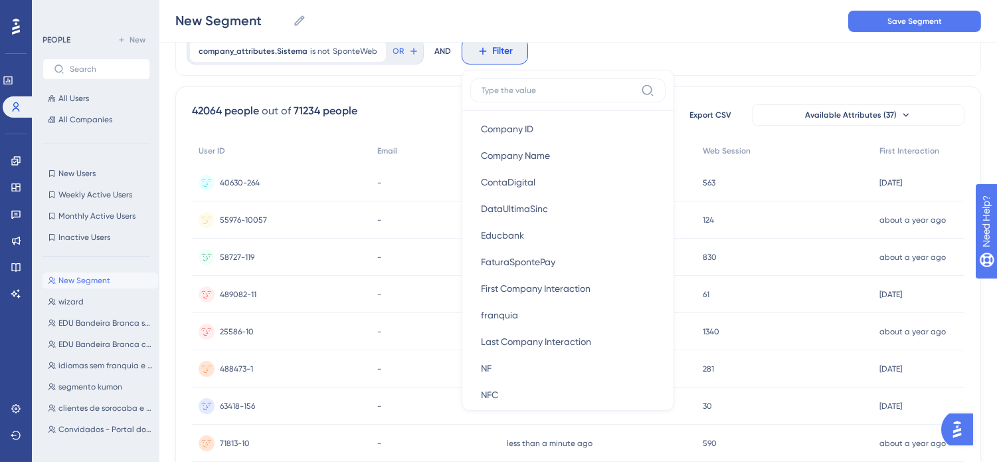
scroll to position [1107, 0]
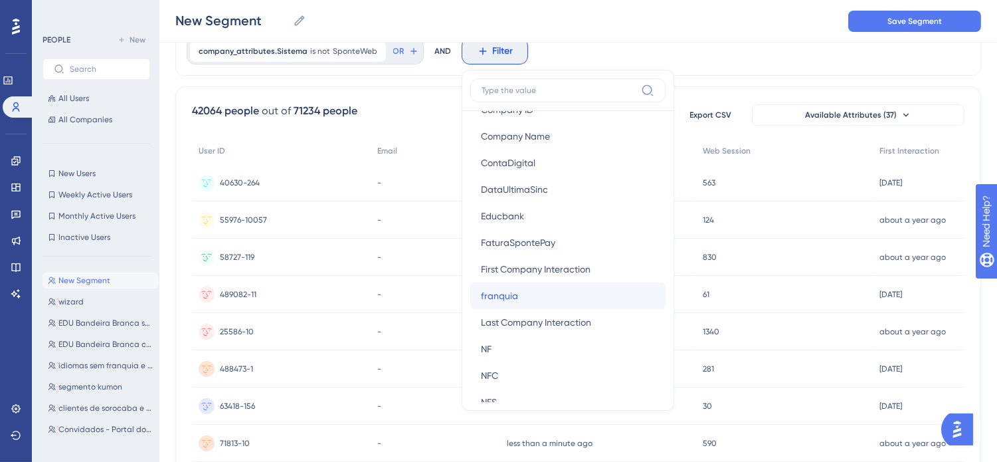
click at [573, 300] on button "franquia franquia" at bounding box center [567, 295] width 195 height 27
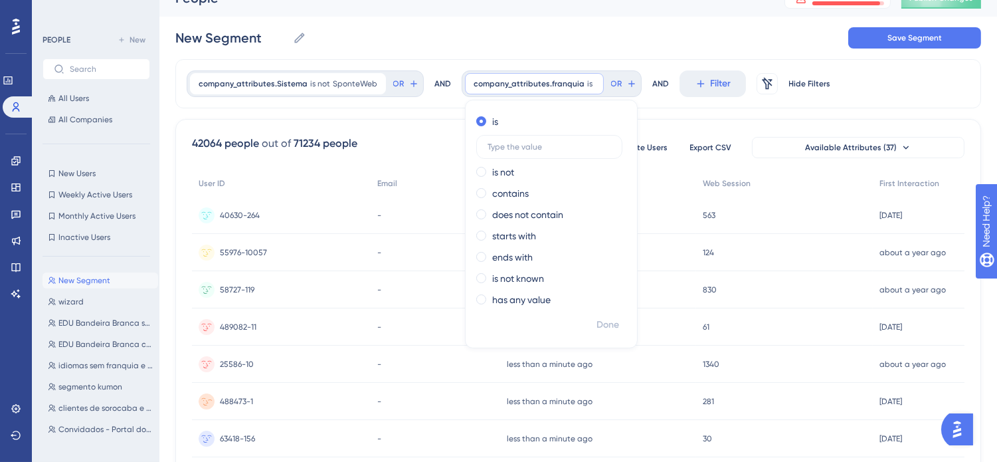
scroll to position [0, 0]
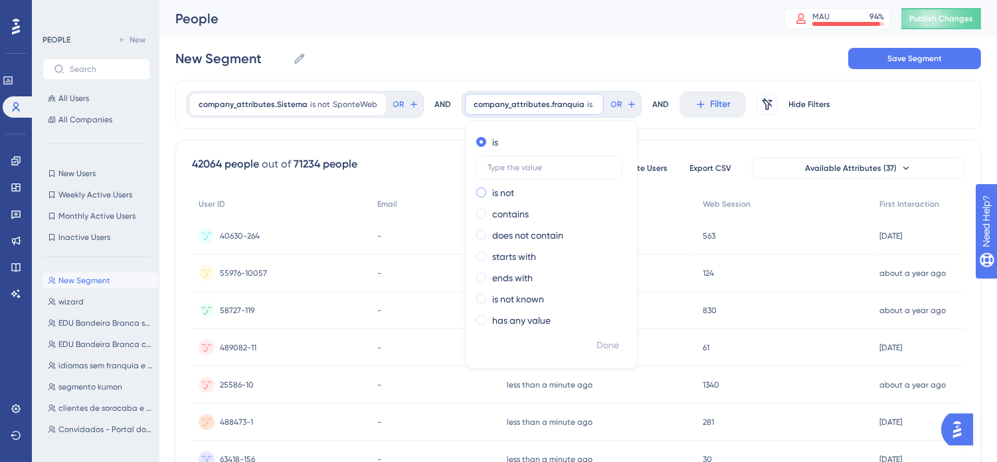
click at [502, 195] on label "is not" at bounding box center [503, 193] width 22 height 16
type input "273"
click at [603, 347] on span "Done" at bounding box center [608, 345] width 23 height 16
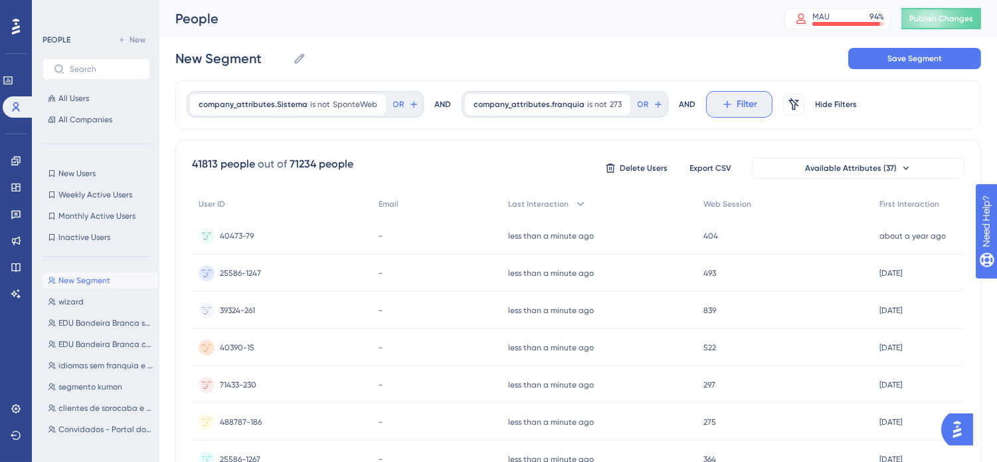
click at [737, 106] on span "Filter" at bounding box center [747, 104] width 21 height 16
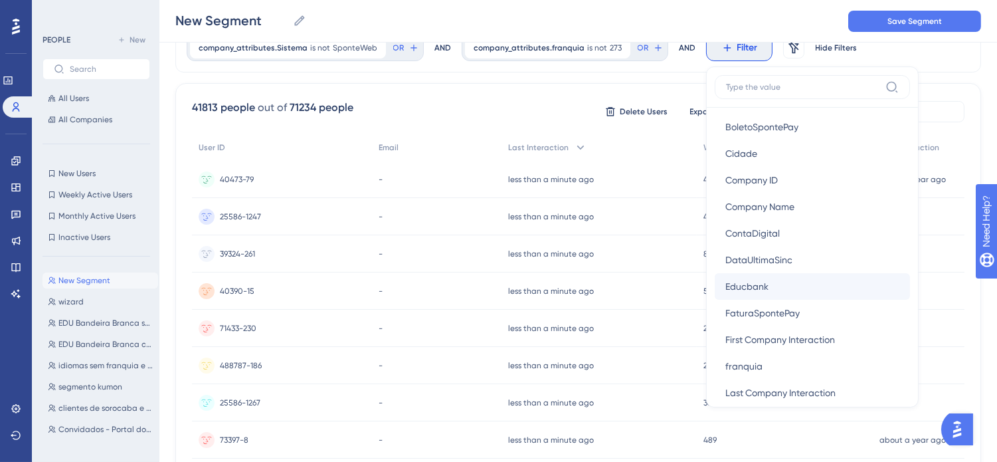
scroll to position [1107, 0]
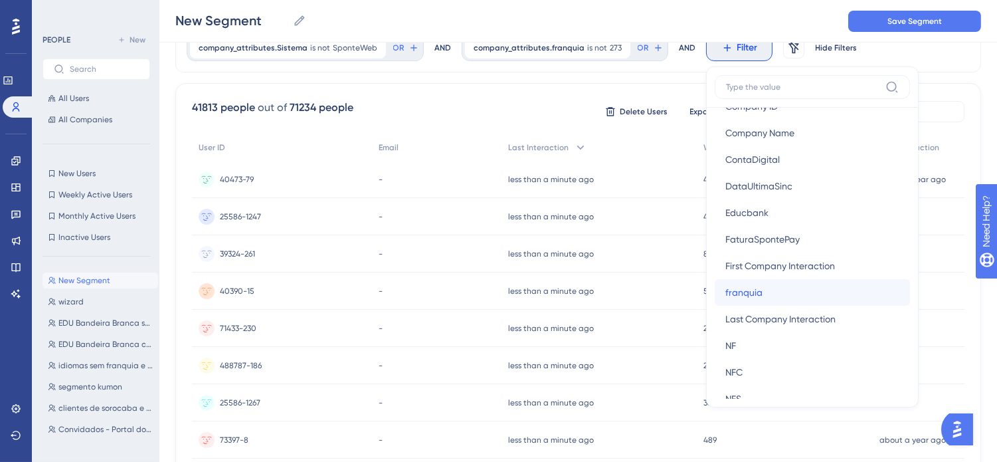
click at [731, 289] on span "franquia" at bounding box center [743, 292] width 37 height 16
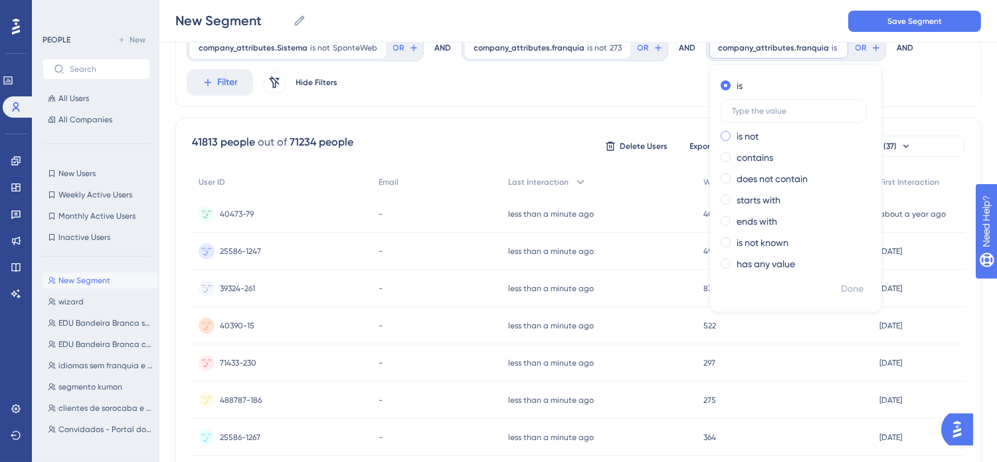
click at [741, 136] on label "is not" at bounding box center [748, 136] width 22 height 16
type input "212"
click at [846, 291] on span "Done" at bounding box center [852, 289] width 23 height 16
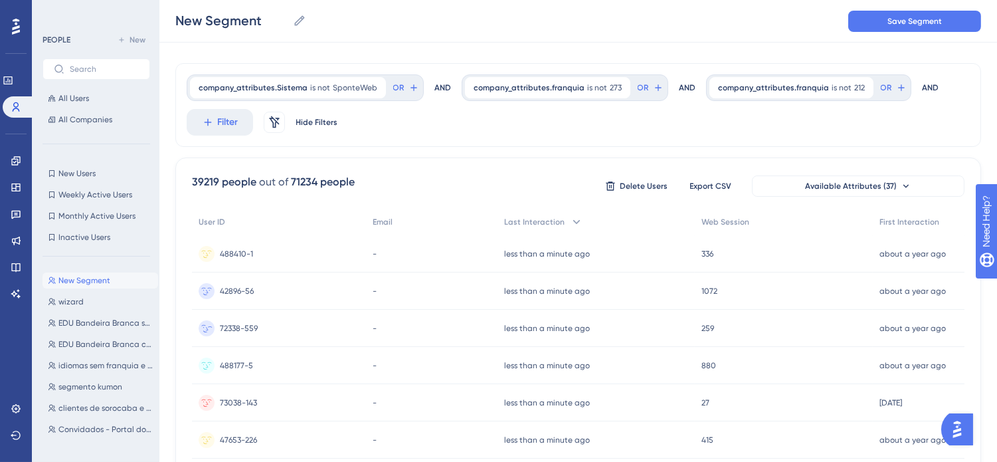
scroll to position [0, 0]
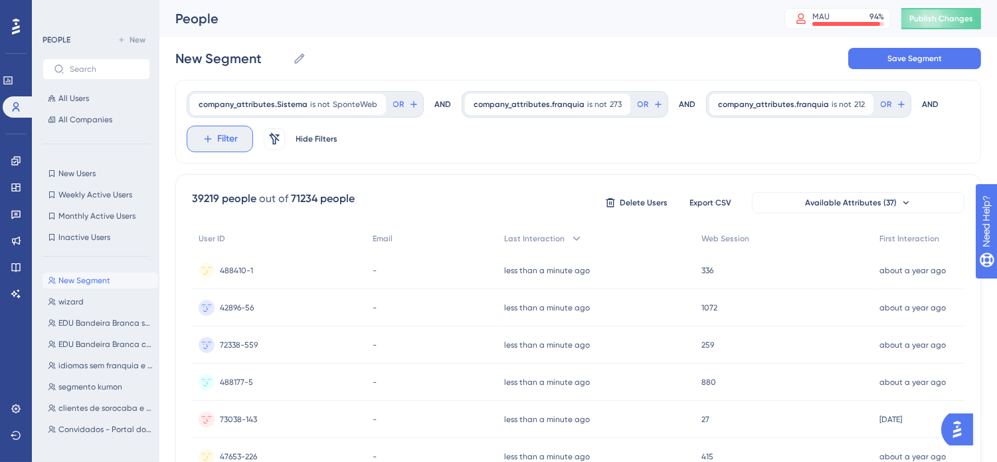
click at [229, 140] on span "Filter" at bounding box center [228, 139] width 21 height 16
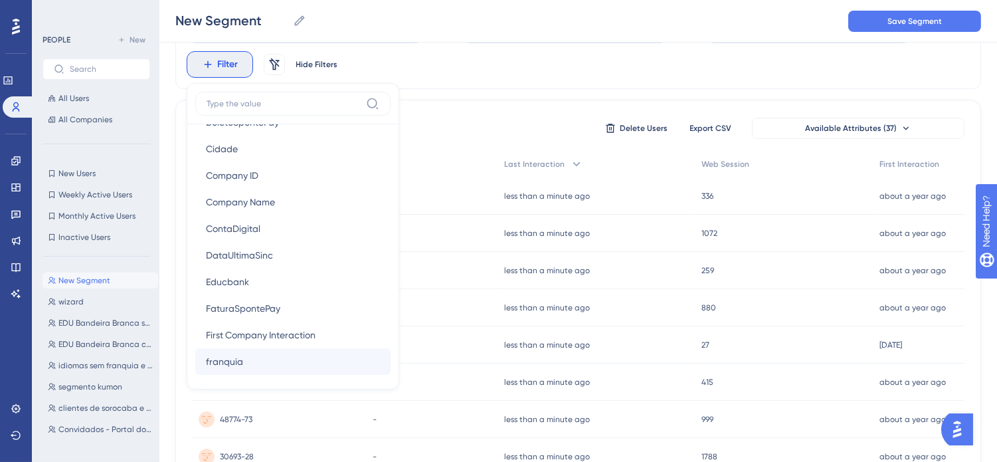
scroll to position [1107, 0]
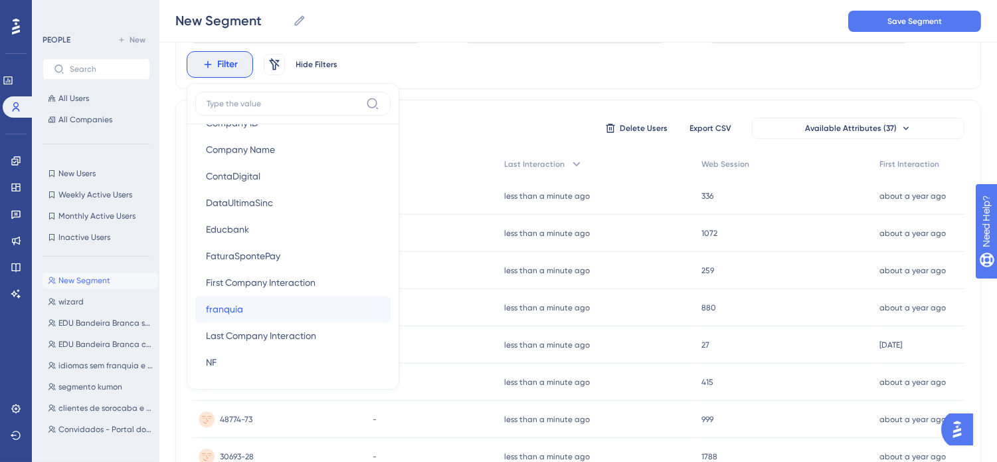
click at [310, 314] on button "franquia franquia" at bounding box center [292, 309] width 195 height 27
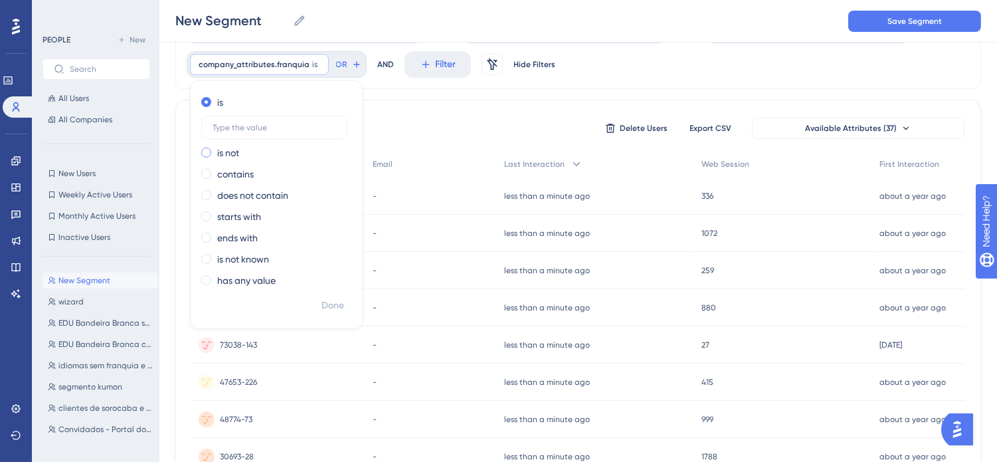
click at [230, 151] on label "is not" at bounding box center [228, 153] width 22 height 16
type input "14"
click at [324, 306] on span "Done" at bounding box center [333, 306] width 23 height 16
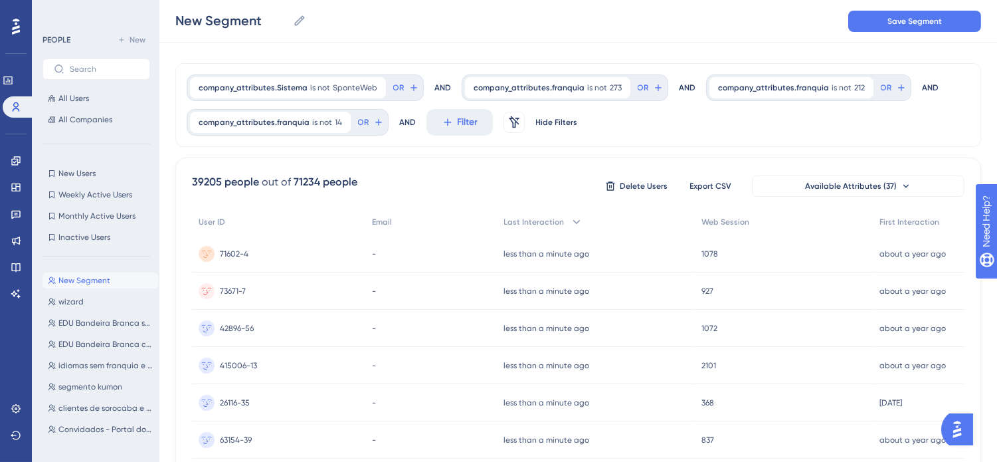
scroll to position [0, 0]
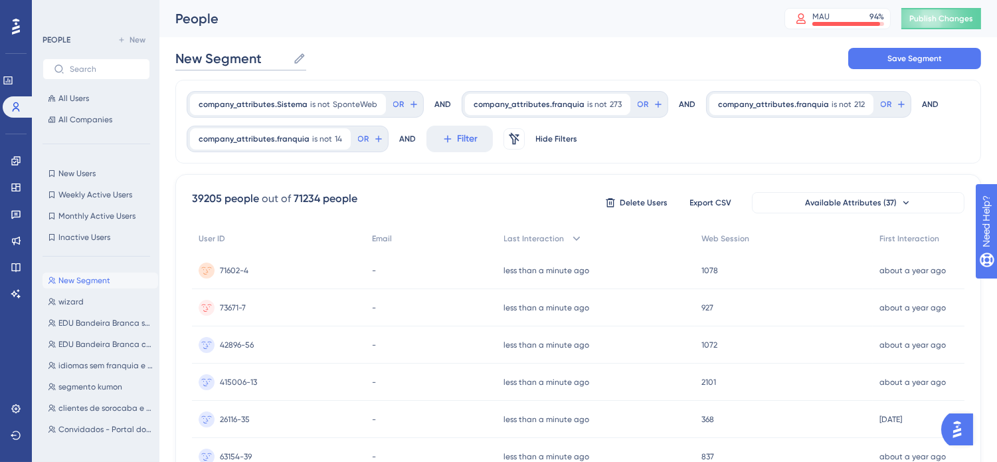
click at [233, 62] on input "New Segment" at bounding box center [231, 58] width 112 height 19
type input "N"
click at [915, 58] on span "Save Segment" at bounding box center [915, 58] width 54 height 11
click at [687, 143] on div "company_attributes.Sistema is not SponteWeb SponteWeb Remove OR AND company_att…" at bounding box center [578, 122] width 806 height 84
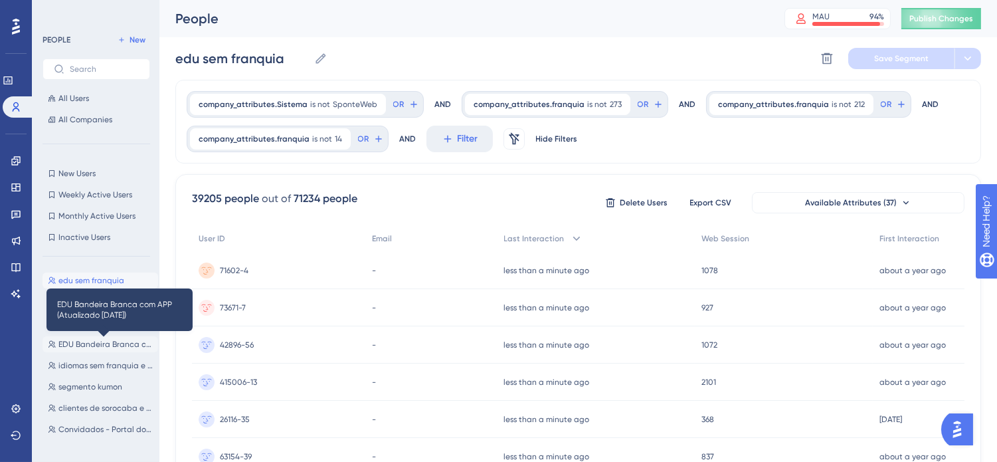
scroll to position [74, 0]
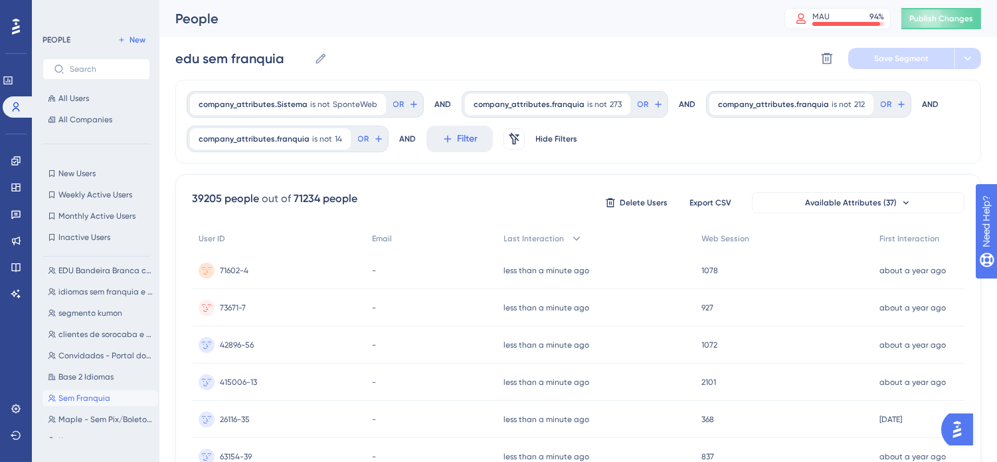
click at [114, 390] on button "Sem Franquia Sem Franquia" at bounding box center [101, 398] width 116 height 16
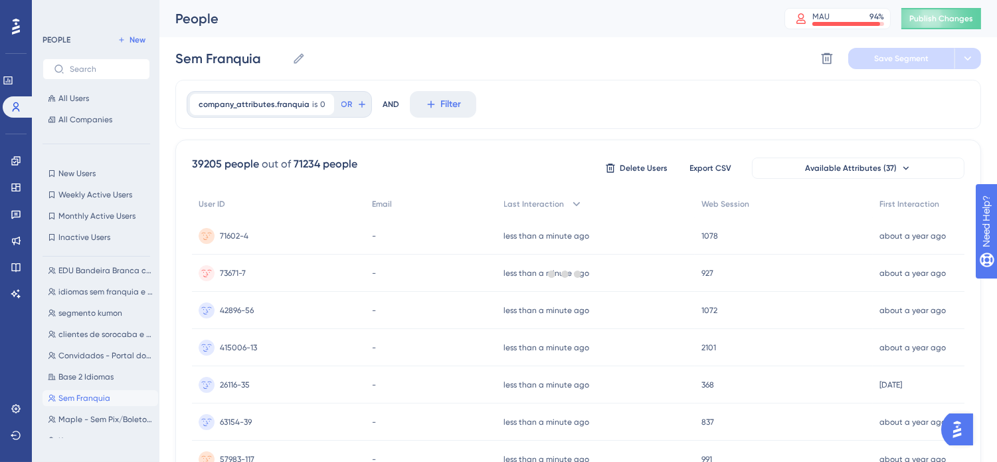
scroll to position [0, 0]
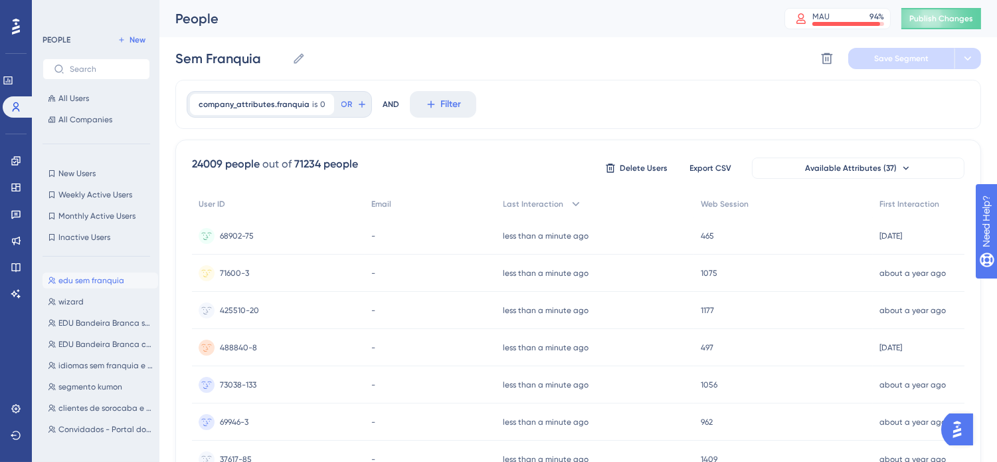
click at [110, 278] on span "edu sem franquia" at bounding box center [91, 280] width 66 height 11
type input "edu sem franquia"
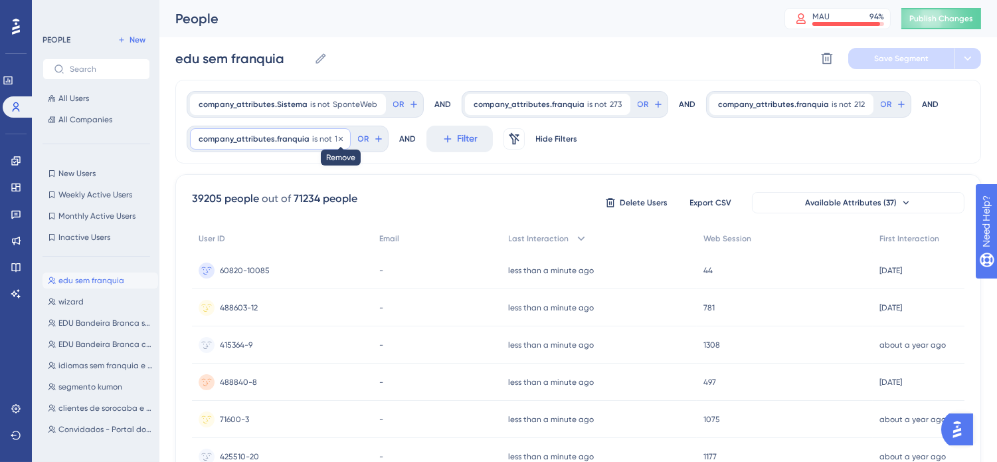
click at [339, 138] on icon at bounding box center [341, 138] width 4 height 4
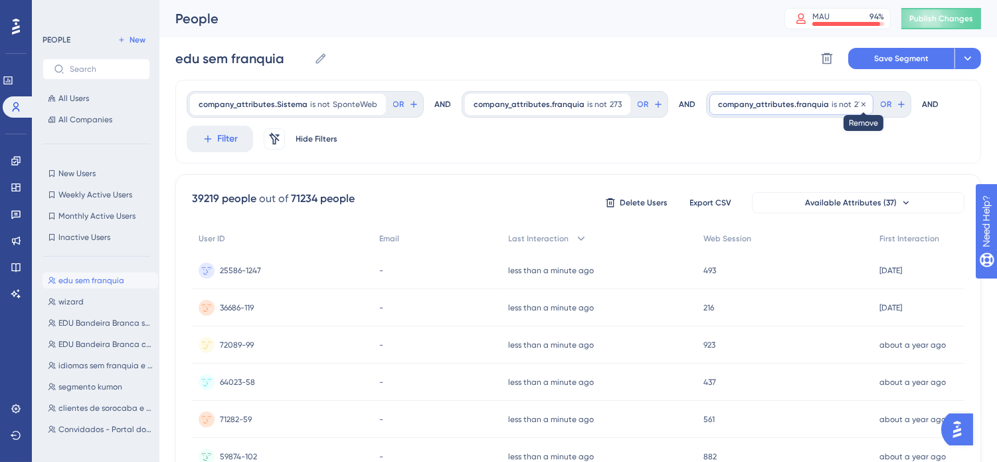
click at [862, 105] on icon at bounding box center [864, 104] width 4 height 4
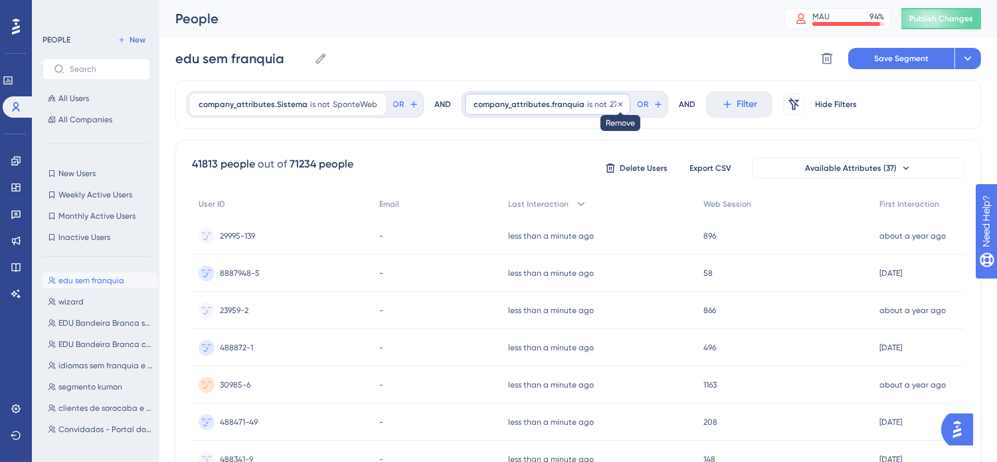
click at [617, 105] on icon at bounding box center [621, 104] width 8 height 8
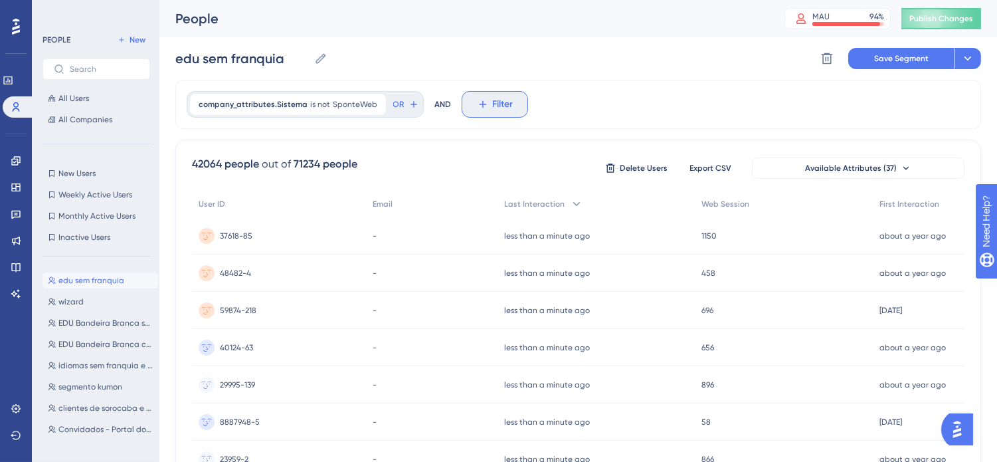
click at [494, 105] on span "Filter" at bounding box center [503, 104] width 21 height 16
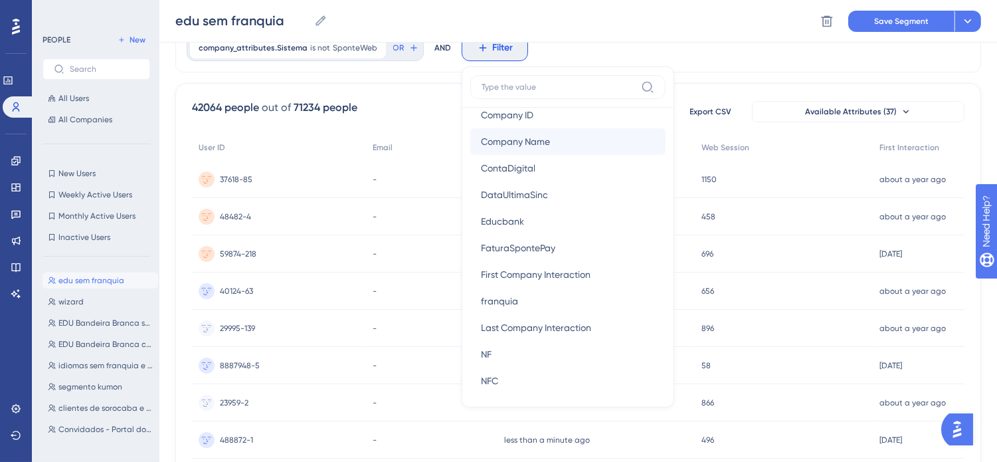
scroll to position [1107, 0]
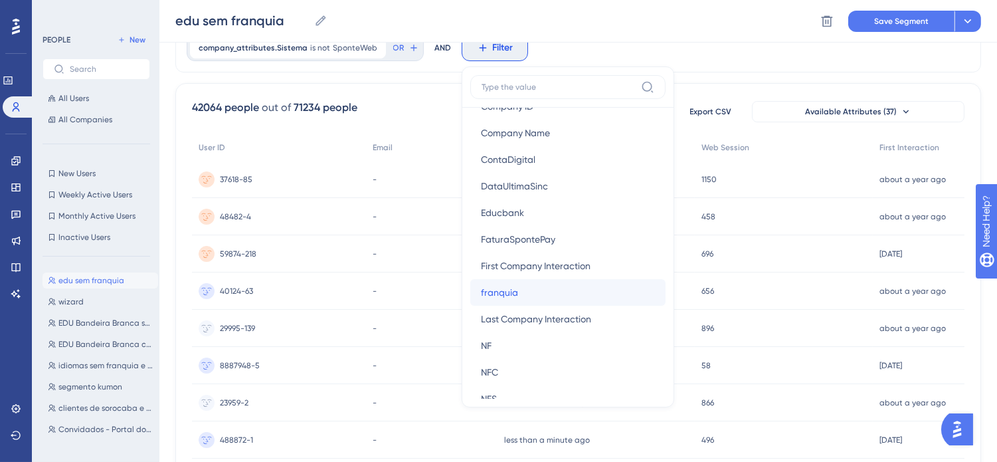
click at [516, 290] on button "franquia franquia" at bounding box center [567, 292] width 195 height 27
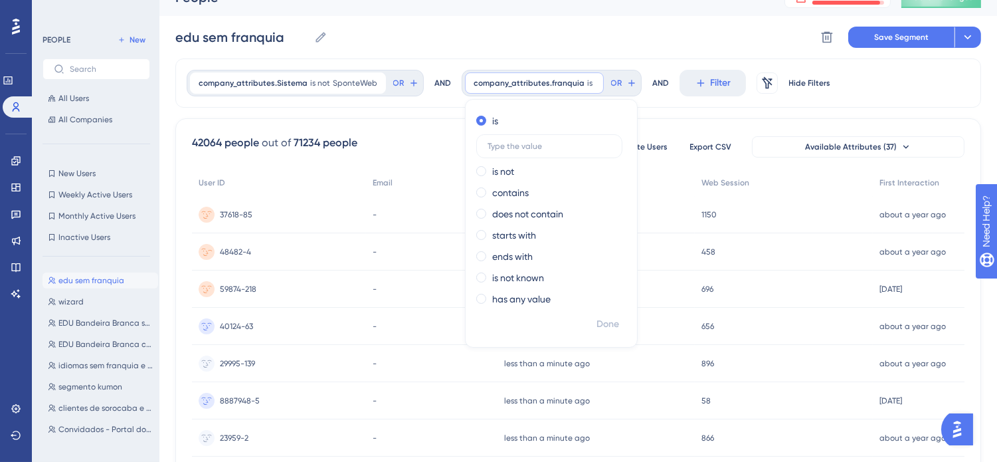
scroll to position [0, 0]
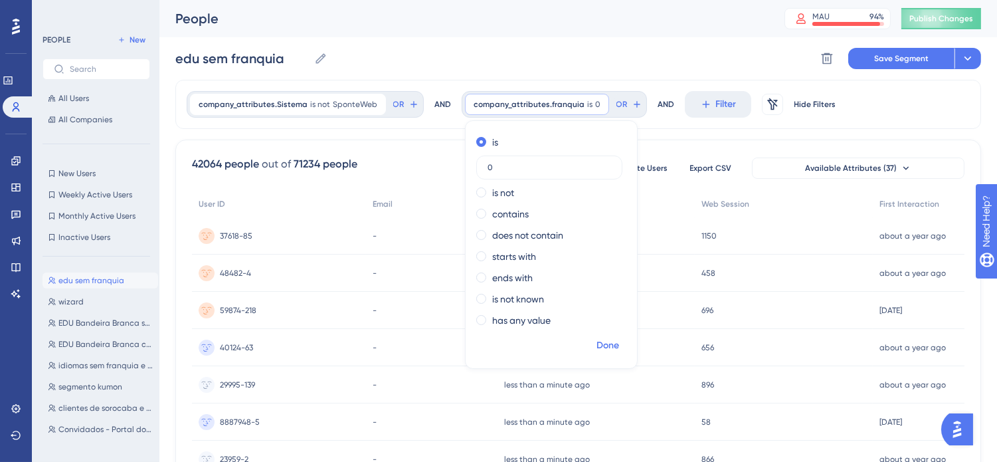
type input "0"
click at [603, 348] on span "Done" at bounding box center [608, 345] width 23 height 16
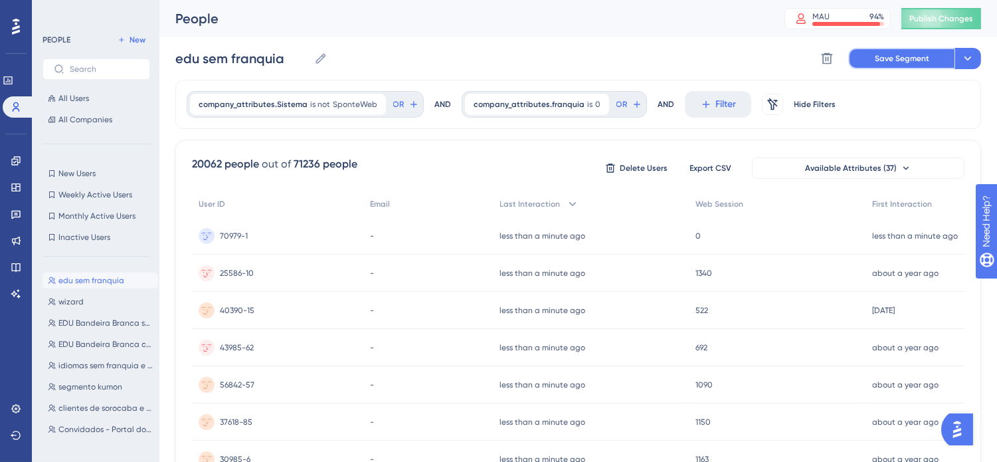
click at [913, 58] on span "Save Segment" at bounding box center [902, 58] width 54 height 11
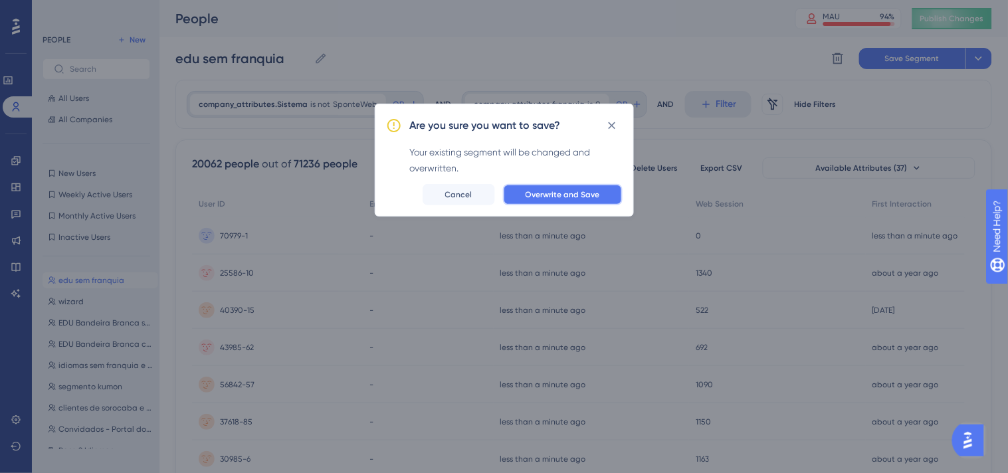
click at [534, 190] on span "Overwrite and Save" at bounding box center [562, 194] width 74 height 11
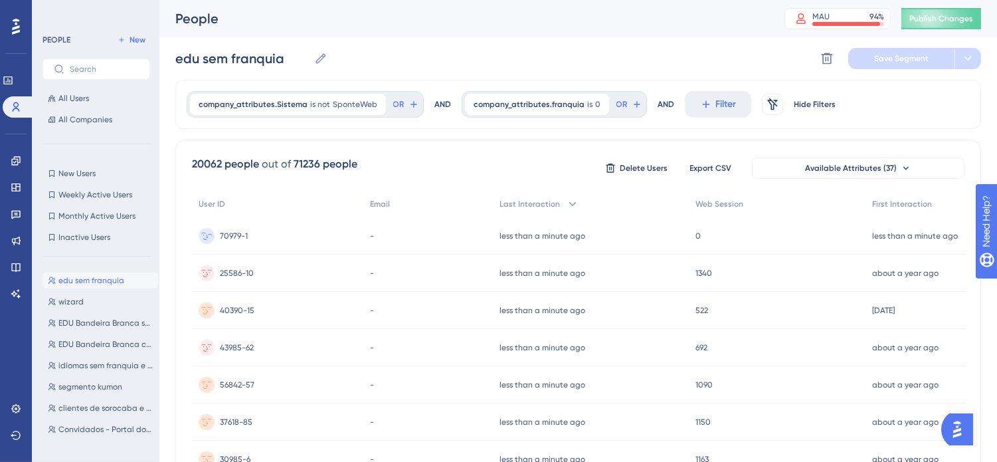
click at [231, 234] on span "70979-1" at bounding box center [234, 236] width 28 height 11
click at [714, 64] on div "edu sem franquia edu sem franquia Delete Segment Save Segment" at bounding box center [578, 58] width 806 height 43
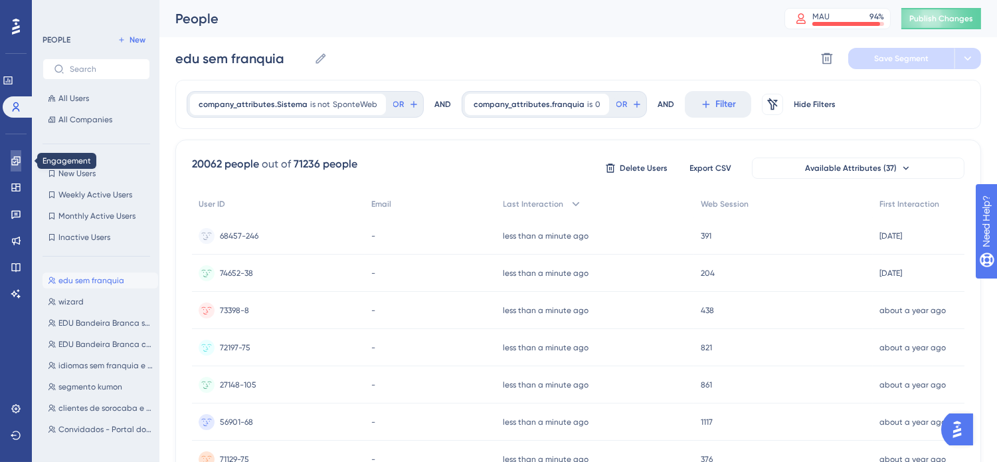
click at [14, 155] on icon at bounding box center [16, 160] width 11 height 11
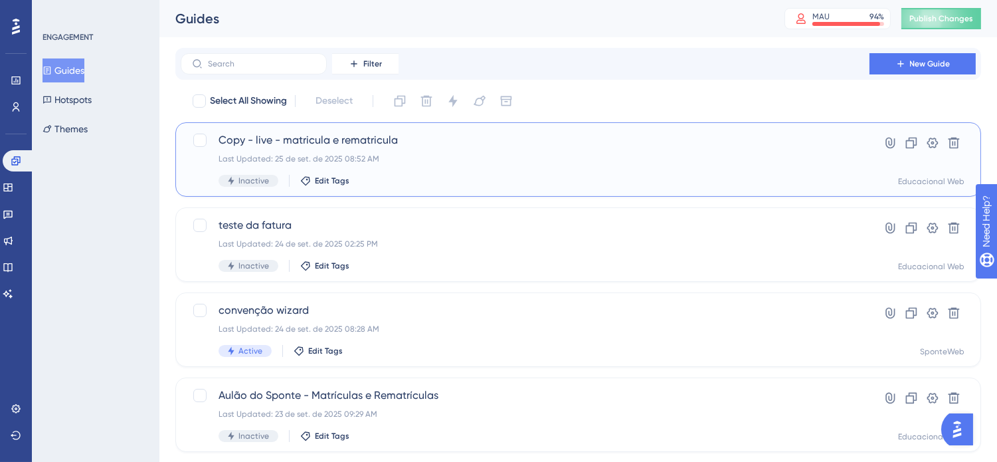
click at [476, 151] on div "Copy - live - matricula e rematricula Last Updated: 25 de set. de 2025 08:52 AM…" at bounding box center [525, 159] width 613 height 54
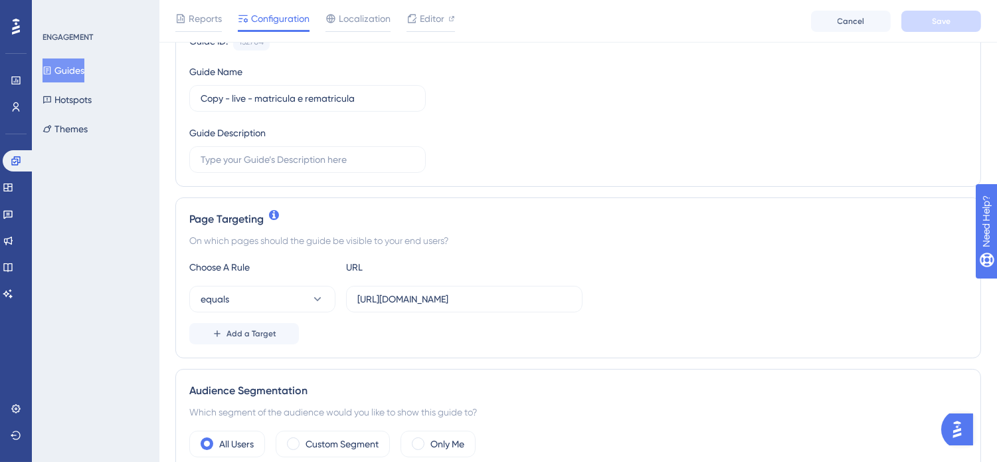
scroll to position [147, 0]
drag, startPoint x: 460, startPoint y: 299, endPoint x: 720, endPoint y: 291, distance: 260.5
click at [717, 292] on div "equals https://www.sponteeducacional.net.br/SPPed/Turmas.aspx" at bounding box center [578, 298] width 778 height 27
click at [726, 320] on div "Choose A Rule URL equals https://www.sponteeducacional.net.br/SPPed/Turmas.aspx…" at bounding box center [578, 300] width 778 height 85
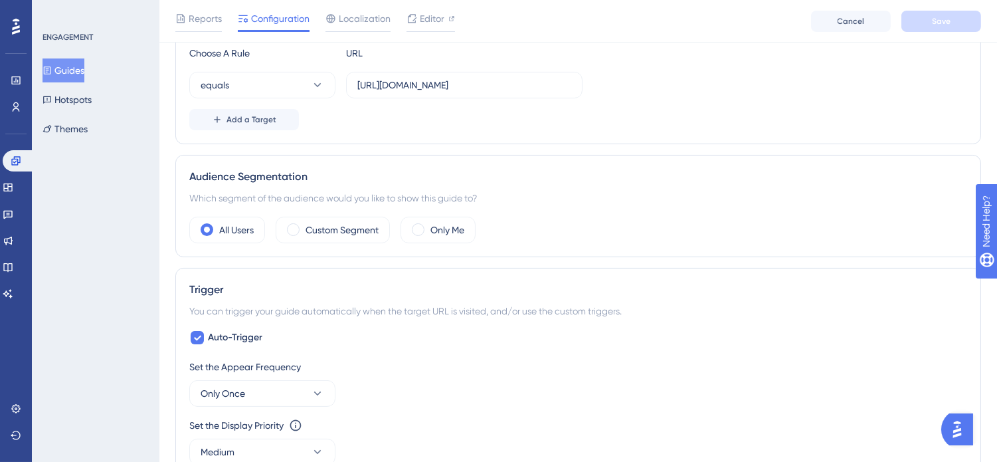
scroll to position [369, 0]
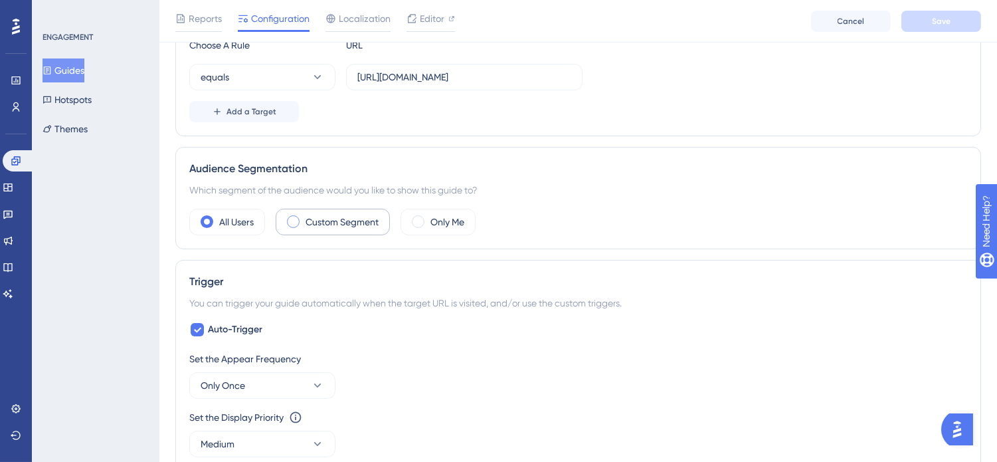
click at [346, 217] on label "Custom Segment" at bounding box center [342, 222] width 73 height 16
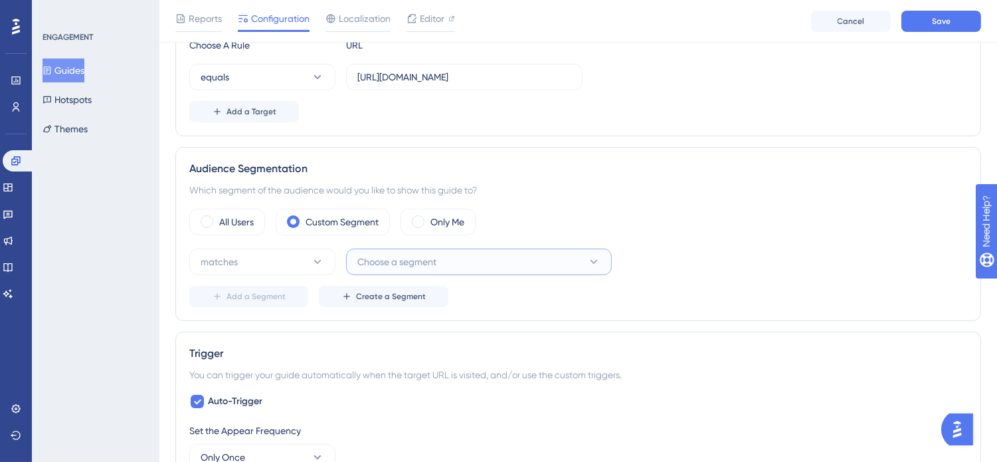
click at [390, 256] on span "Choose a segment" at bounding box center [396, 262] width 79 height 16
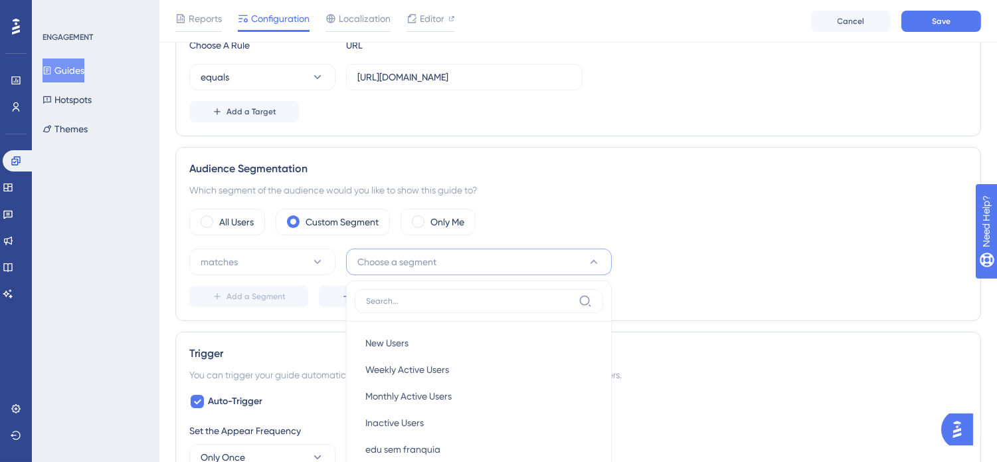
scroll to position [542, 0]
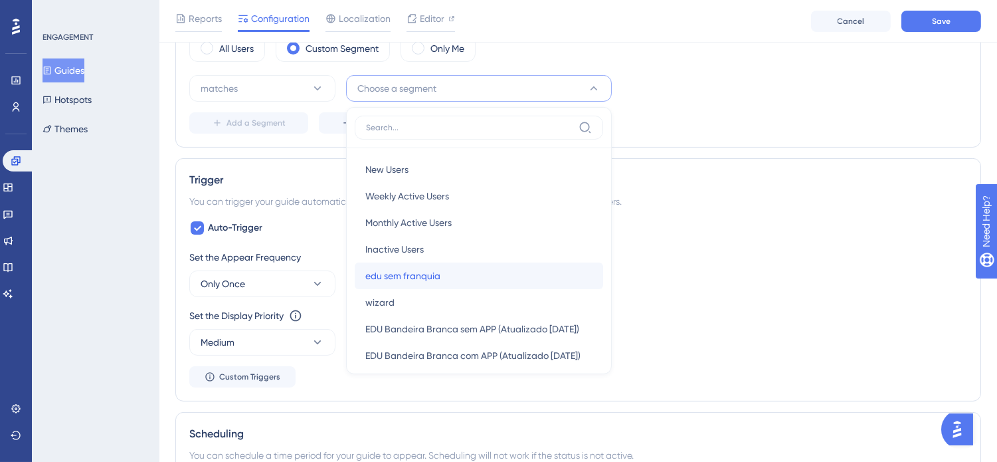
click at [436, 272] on span "edu sem franquia" at bounding box center [402, 276] width 75 height 16
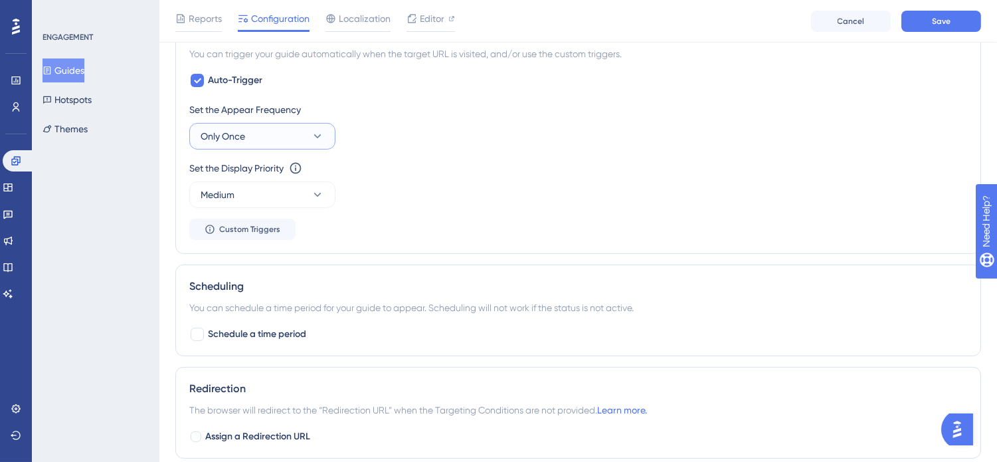
click at [271, 134] on button "Only Once" at bounding box center [262, 136] width 146 height 27
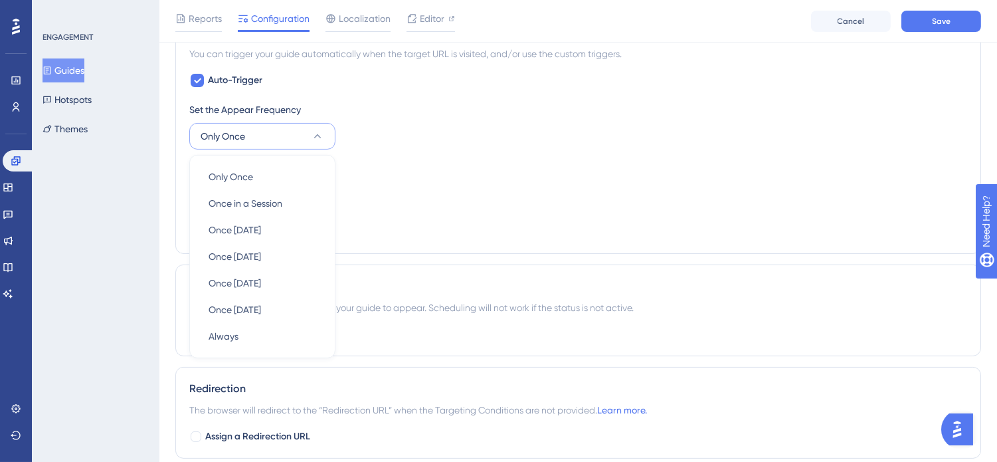
scroll to position [715, 0]
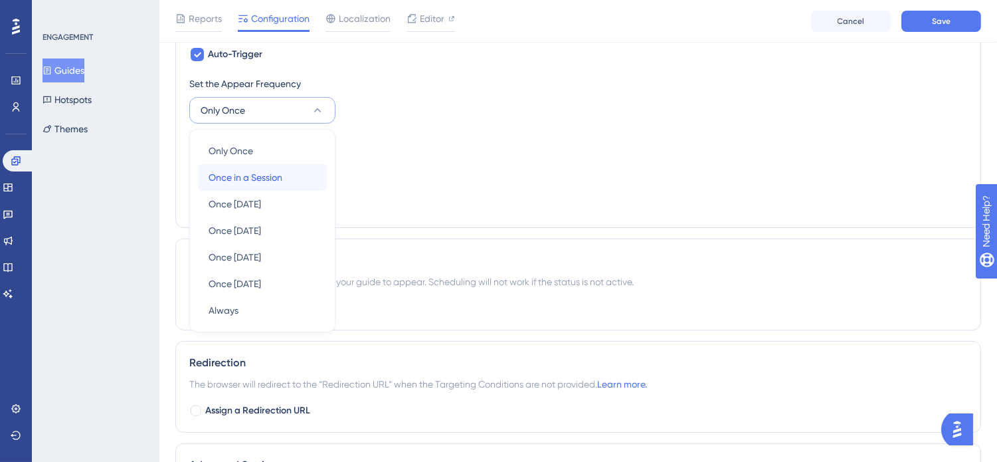
click at [280, 170] on span "Once in a Session" at bounding box center [246, 177] width 74 height 16
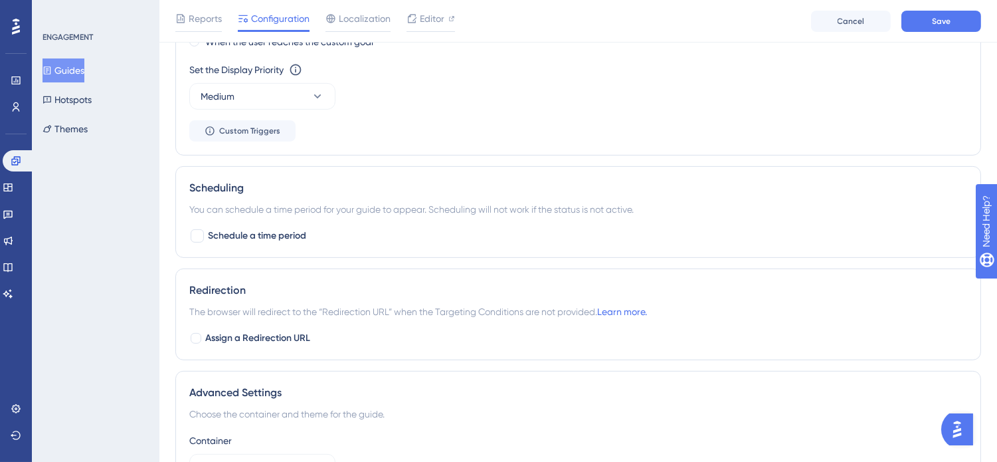
scroll to position [925, 0]
click at [259, 229] on span "Schedule a time period" at bounding box center [257, 237] width 98 height 16
checkbox input "true"
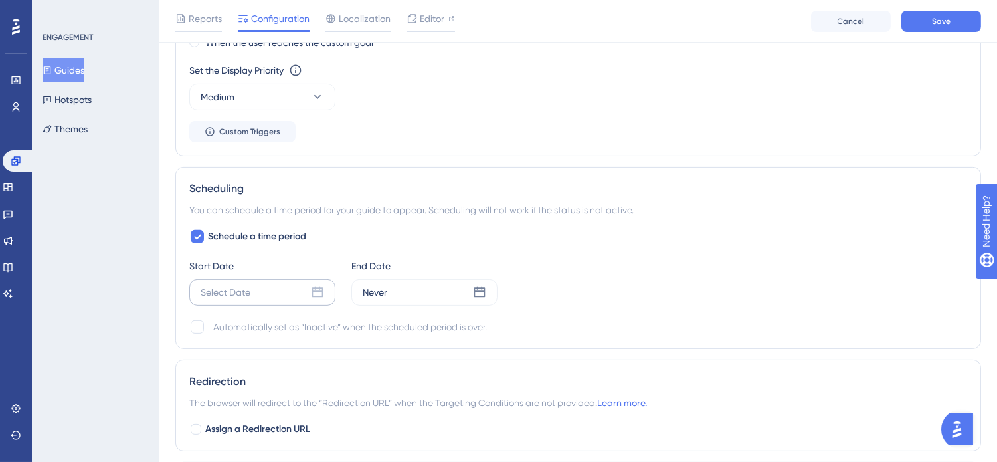
click at [255, 294] on div "Select Date" at bounding box center [262, 292] width 146 height 27
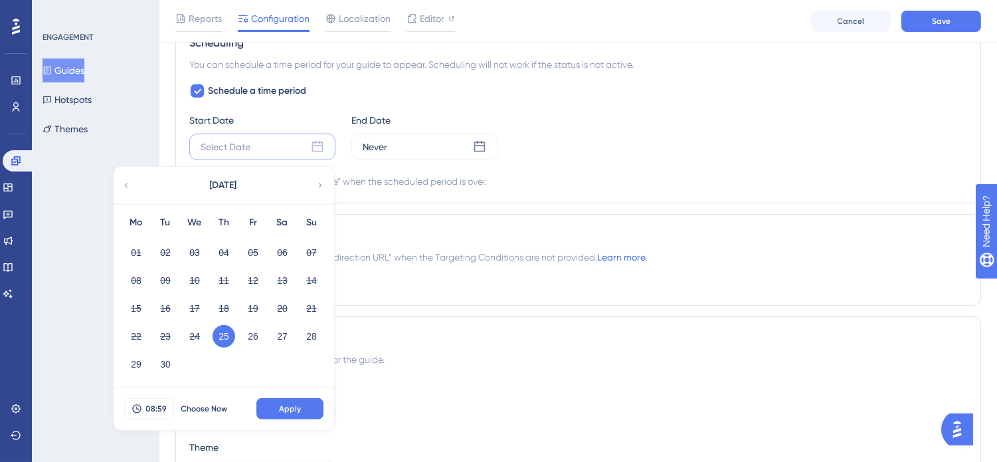
scroll to position [1147, 0]
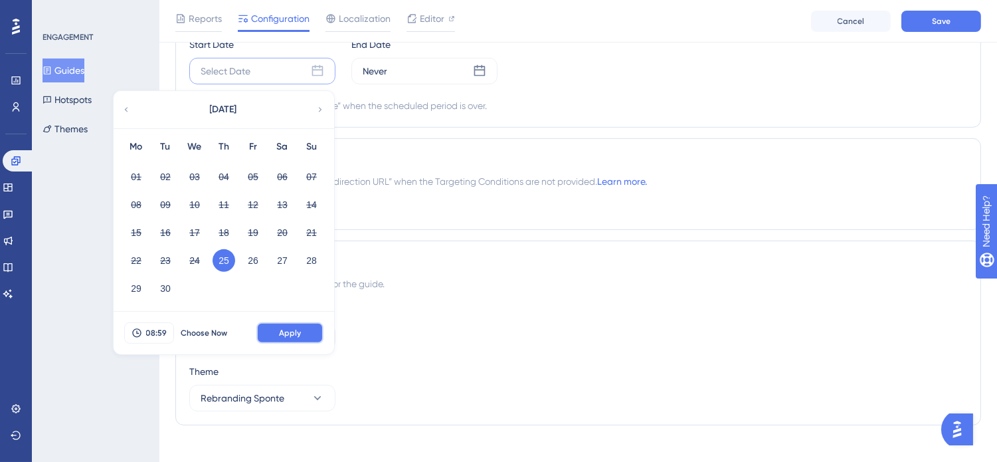
click at [302, 332] on button "Apply" at bounding box center [289, 332] width 67 height 21
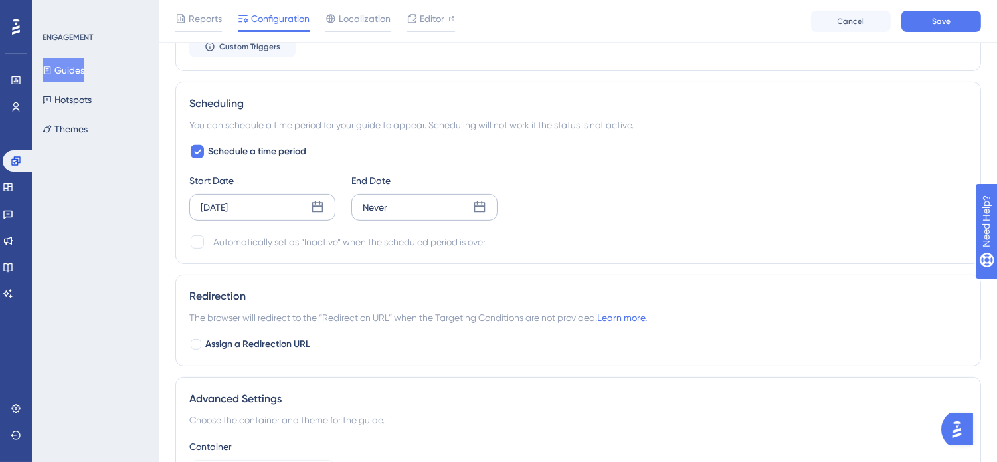
scroll to position [999, 0]
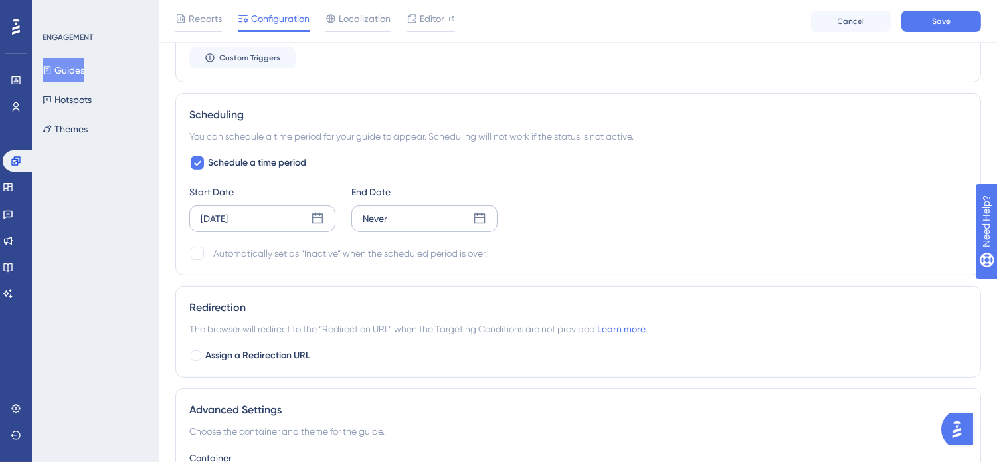
click at [441, 220] on div "Never" at bounding box center [424, 218] width 146 height 27
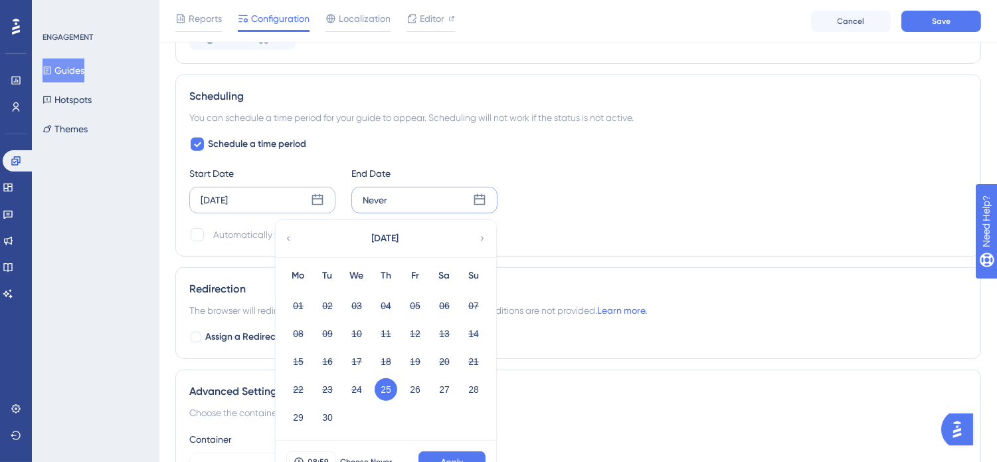
scroll to position [1147, 0]
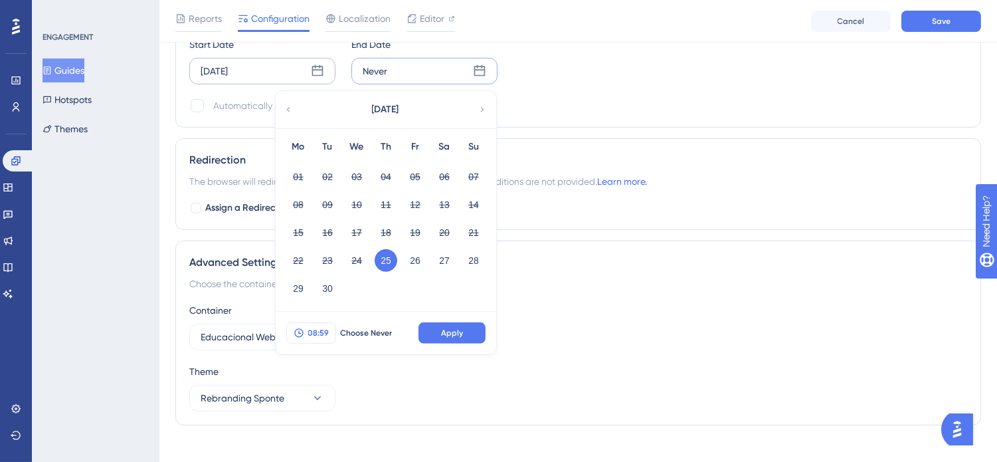
click at [317, 330] on span "08:59" at bounding box center [318, 333] width 21 height 11
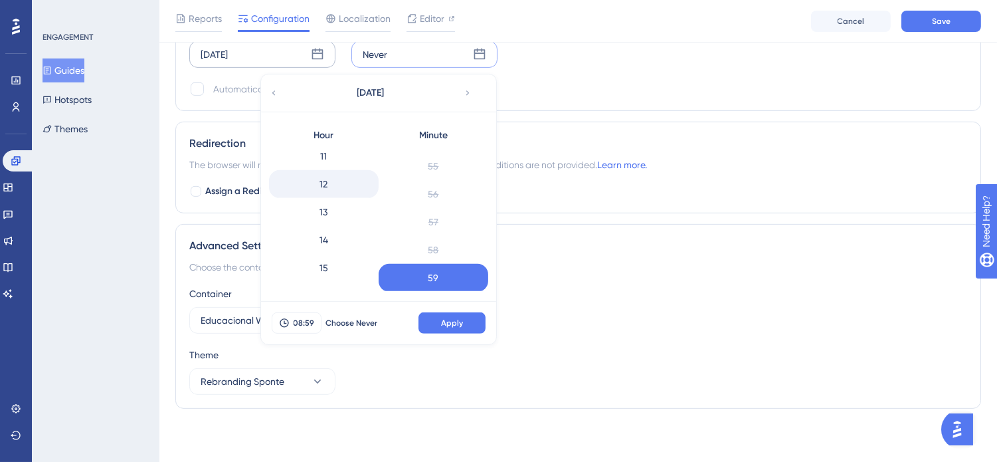
scroll to position [387, 0]
click at [341, 250] on div "17" at bounding box center [324, 250] width 110 height 28
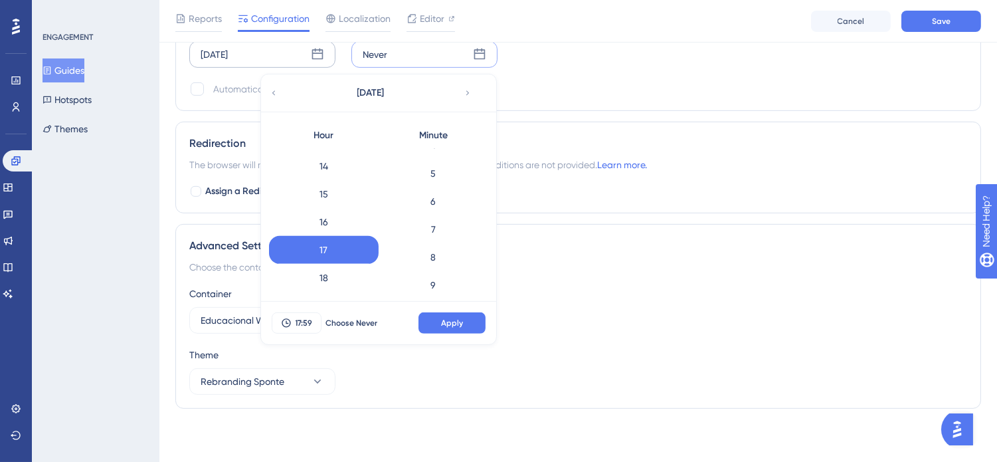
scroll to position [0, 0]
click at [434, 161] on div "0" at bounding box center [434, 163] width 110 height 28
click at [466, 328] on button "Apply" at bounding box center [452, 322] width 67 height 21
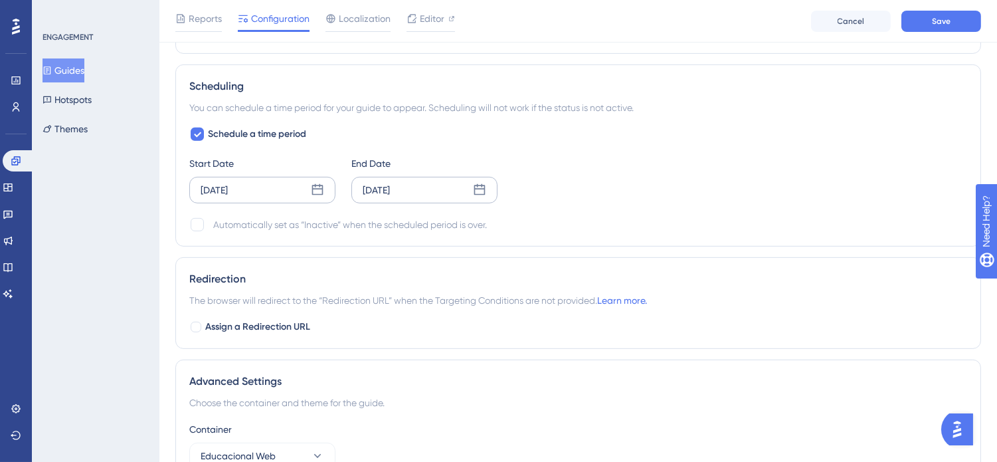
scroll to position [1033, 0]
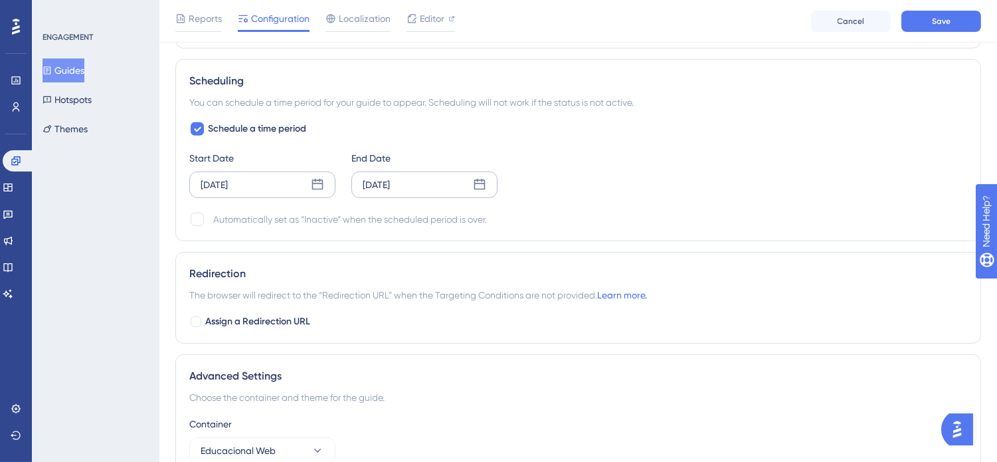
click at [292, 221] on div "Automatically set as “Inactive” when the scheduled period is over." at bounding box center [350, 219] width 274 height 16
click at [195, 222] on div at bounding box center [197, 219] width 13 height 13
checkbox input "true"
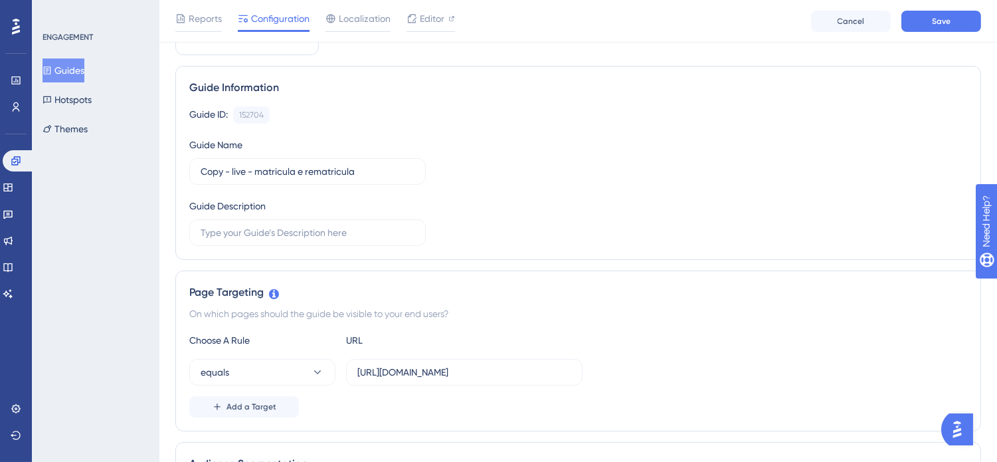
scroll to position [0, 0]
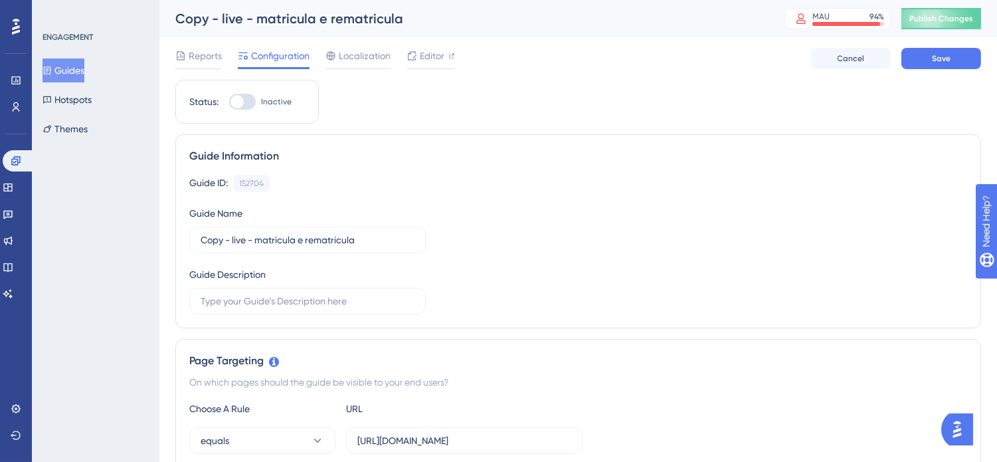
click at [237, 104] on div at bounding box center [237, 101] width 13 height 13
click at [229, 102] on input "Inactive" at bounding box center [229, 102] width 1 height 1
checkbox input "true"
click at [937, 57] on span "Save" at bounding box center [941, 58] width 19 height 11
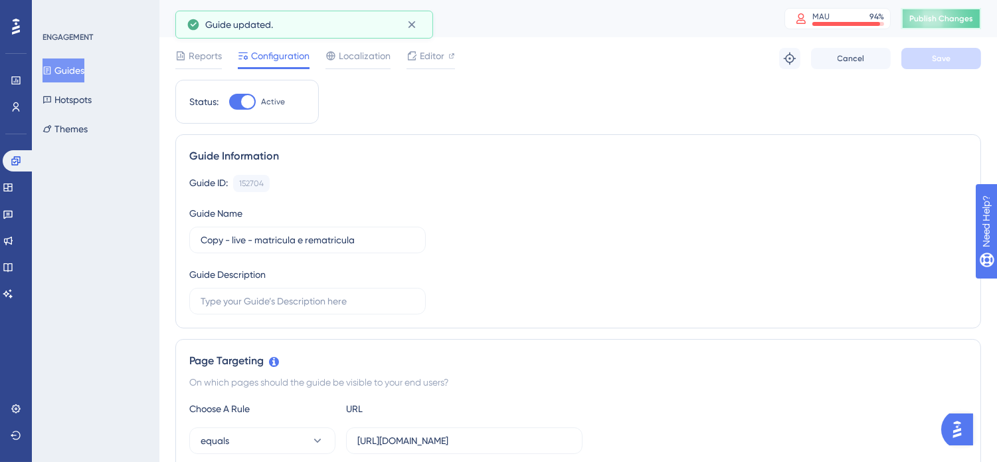
click at [955, 14] on span "Publish Changes" at bounding box center [941, 18] width 64 height 11
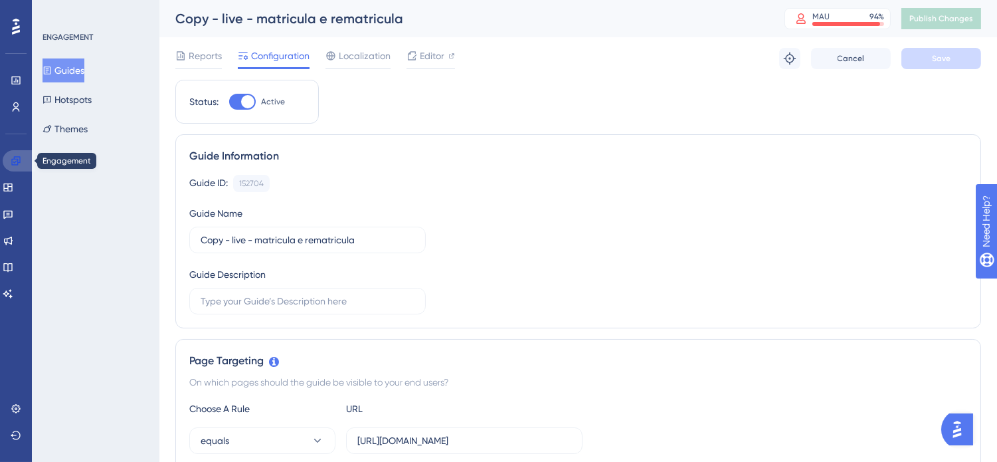
click at [17, 157] on icon at bounding box center [16, 160] width 11 height 11
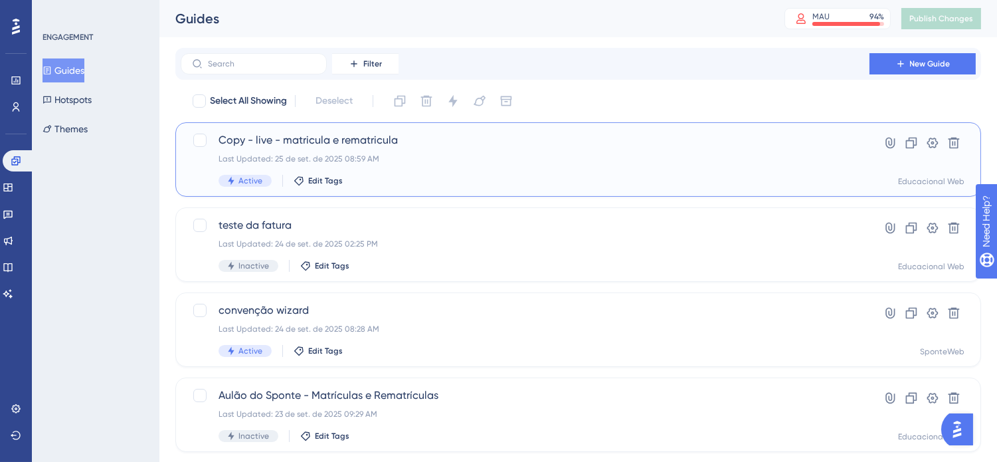
click at [412, 138] on span "Copy - live - matricula e rematricula" at bounding box center [525, 140] width 613 height 16
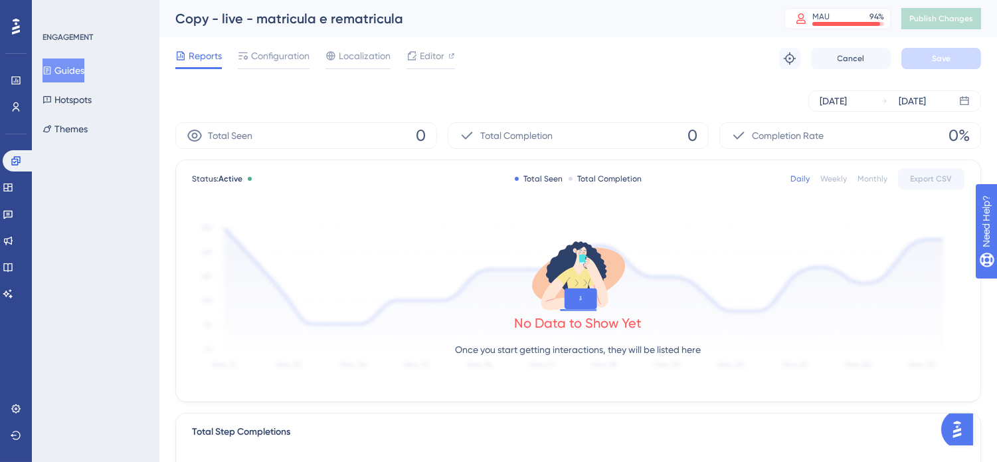
click at [666, 96] on div "Sep 25 2025 Sep 25 2025" at bounding box center [578, 100] width 806 height 21
click at [267, 58] on span "Configuration" at bounding box center [280, 56] width 58 height 16
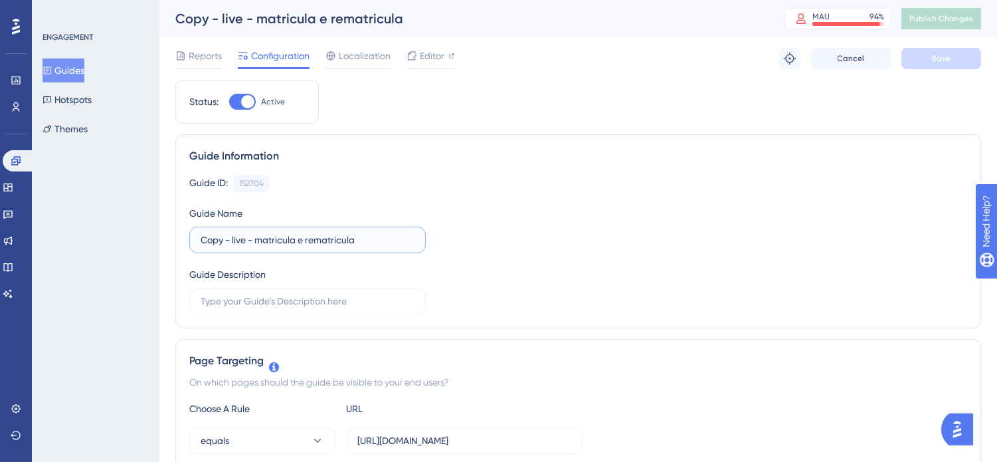
drag, startPoint x: 231, startPoint y: 242, endPoint x: 168, endPoint y: 242, distance: 62.4
type input "live - matricula e rematricula"
click at [923, 63] on button "Save" at bounding box center [942, 58] width 80 height 21
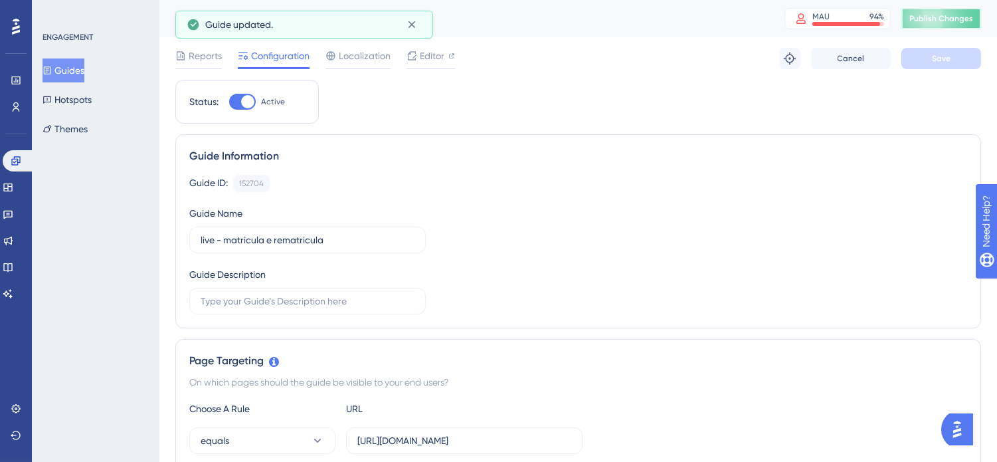
click at [929, 22] on span "Publish Changes" at bounding box center [941, 18] width 64 height 11
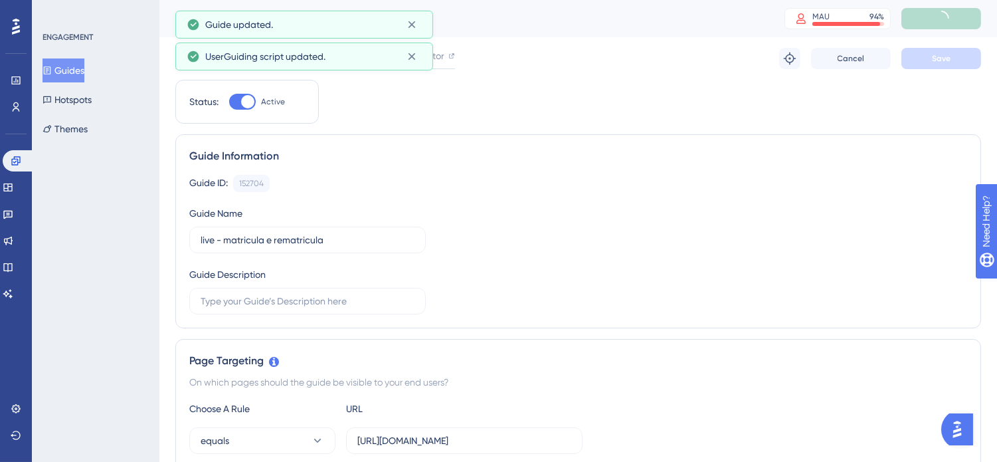
click at [68, 73] on button "Guides" at bounding box center [64, 70] width 42 height 24
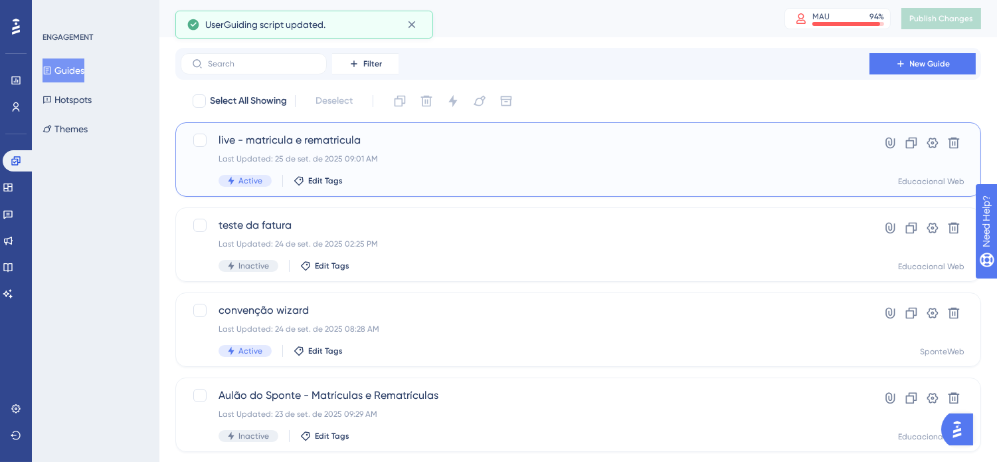
click at [262, 142] on span "live - matricula e rematricula" at bounding box center [525, 140] width 613 height 16
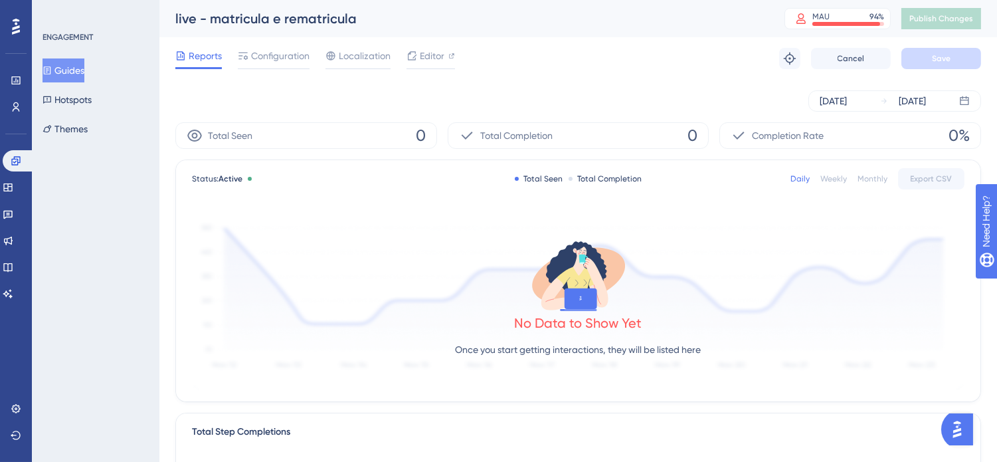
click at [543, 41] on div "Reports Configuration Localization Editor Troubleshoot Cancel Save" at bounding box center [578, 58] width 806 height 43
click at [551, 55] on div "Reports Configuration Localization Editor Troubleshoot Cancel Save" at bounding box center [578, 58] width 806 height 43
click at [688, 86] on div "[DATE] [DATE]" at bounding box center [578, 101] width 806 height 43
click at [61, 76] on button "Guides" at bounding box center [64, 70] width 42 height 24
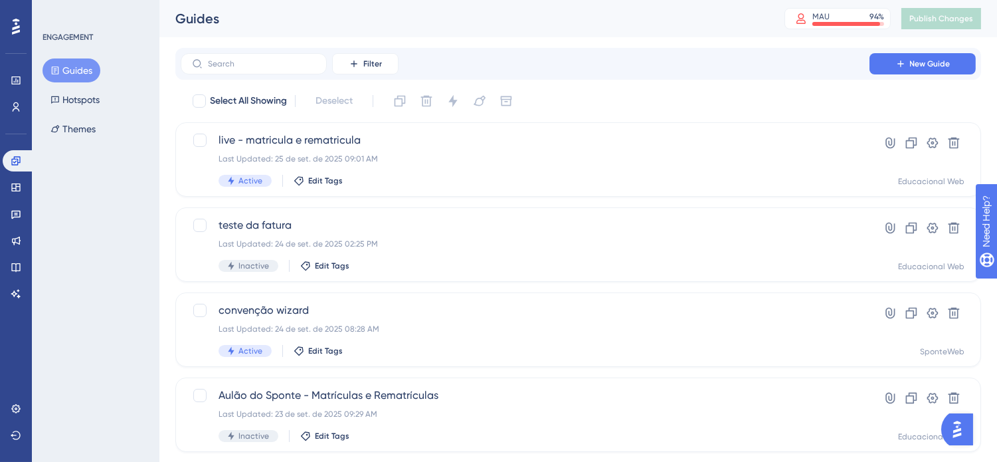
click at [402, 143] on span "live - matricula e rematricula" at bounding box center [525, 140] width 613 height 16
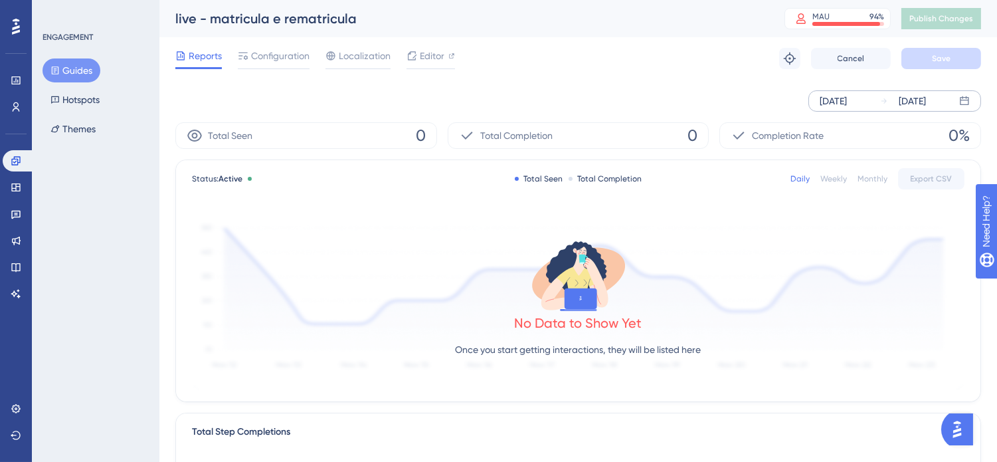
click at [847, 98] on div "[DATE]" at bounding box center [833, 101] width 27 height 16
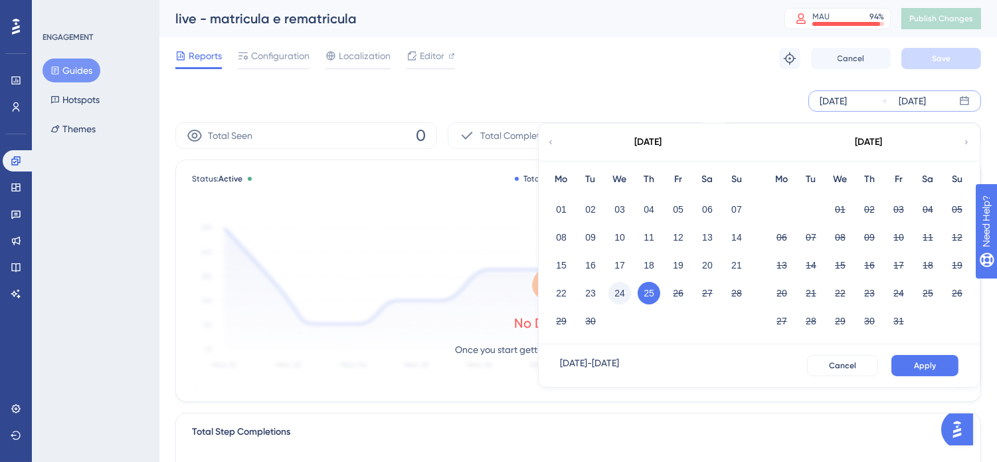
click at [617, 288] on button "24" at bounding box center [620, 293] width 23 height 23
click at [931, 364] on span "Apply" at bounding box center [925, 365] width 22 height 11
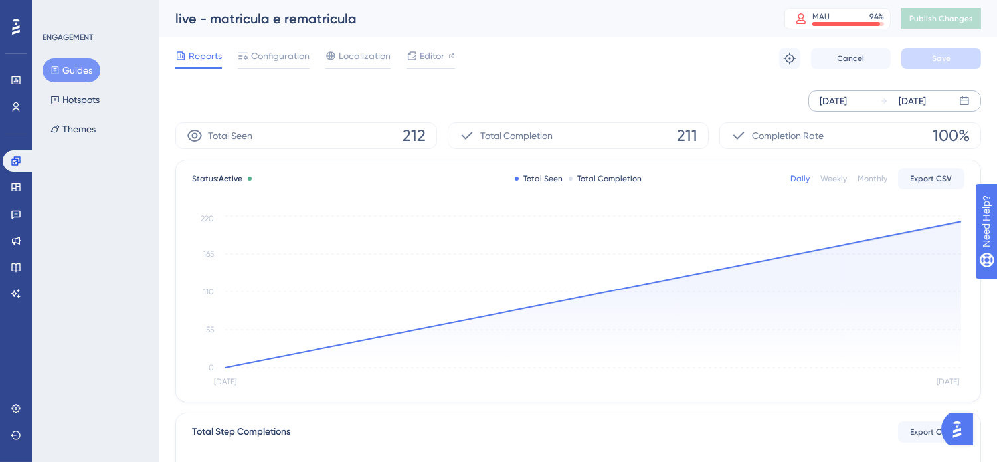
click at [662, 90] on div "[DATE] [DATE]" at bounding box center [578, 100] width 806 height 21
